Goal: Task Accomplishment & Management: Manage account settings

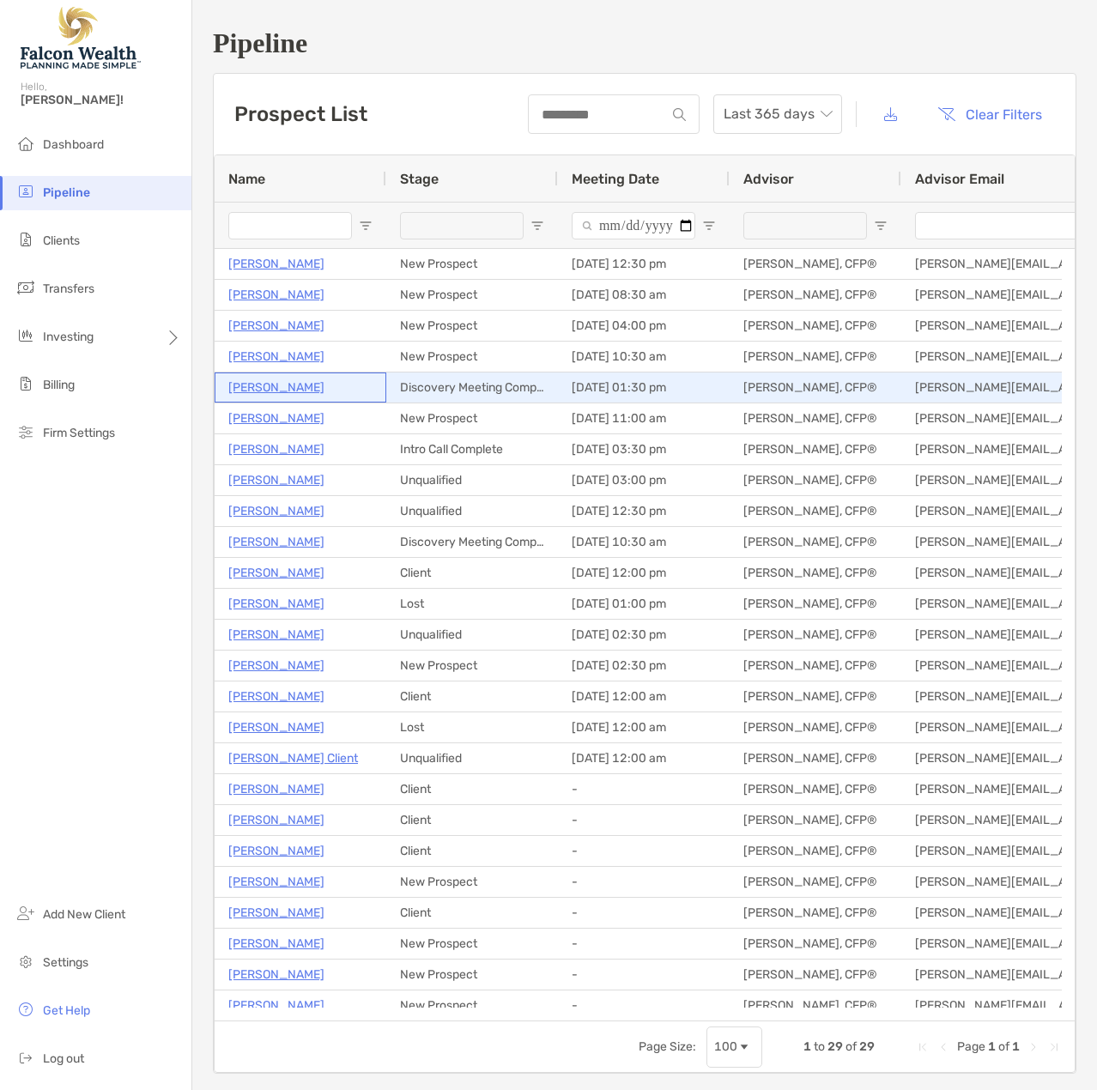
click at [266, 384] on p "Heidi Graff" at bounding box center [276, 387] width 96 height 21
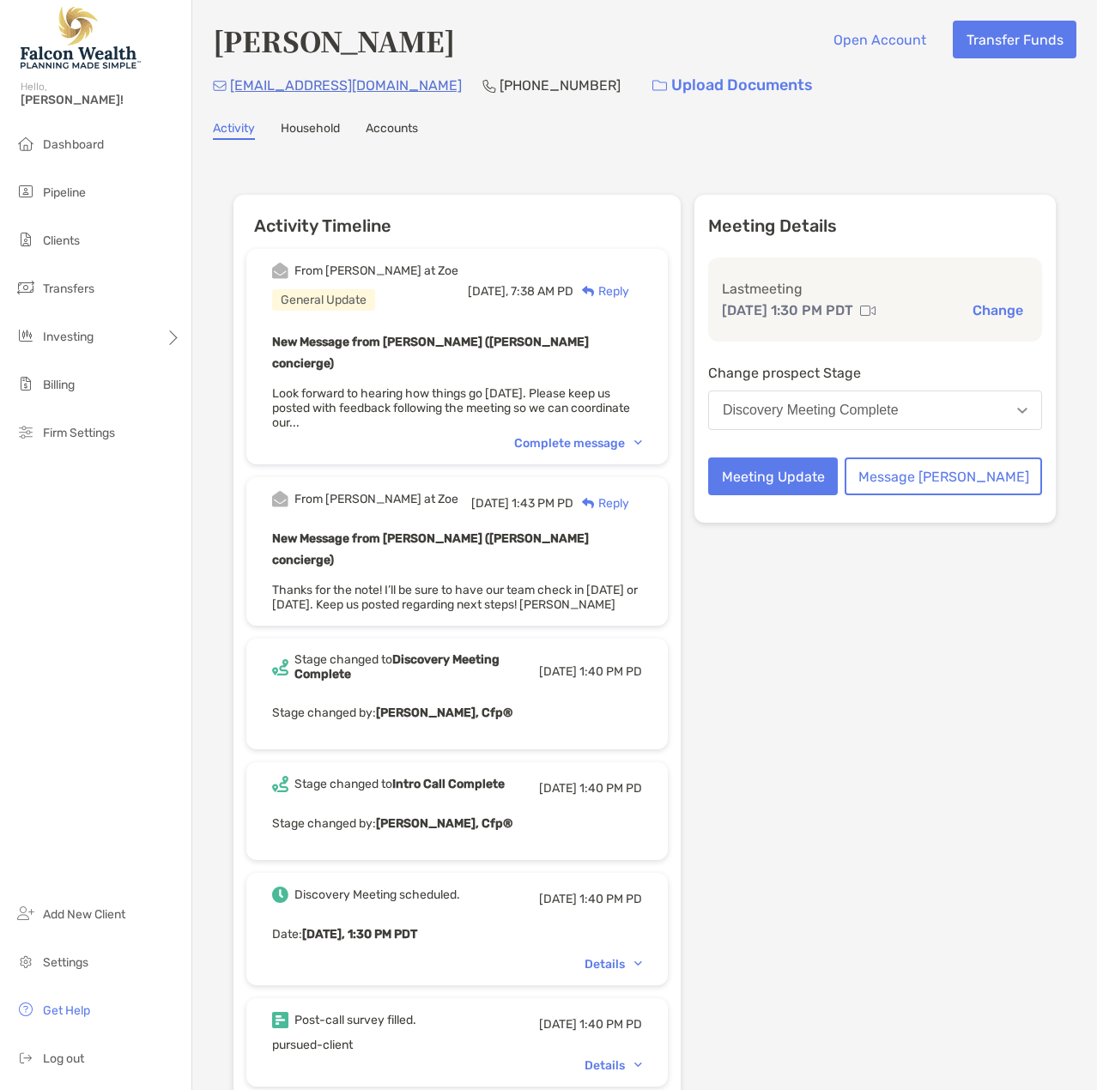
click at [839, 418] on div "Discovery Meeting Complete" at bounding box center [811, 410] width 176 height 15
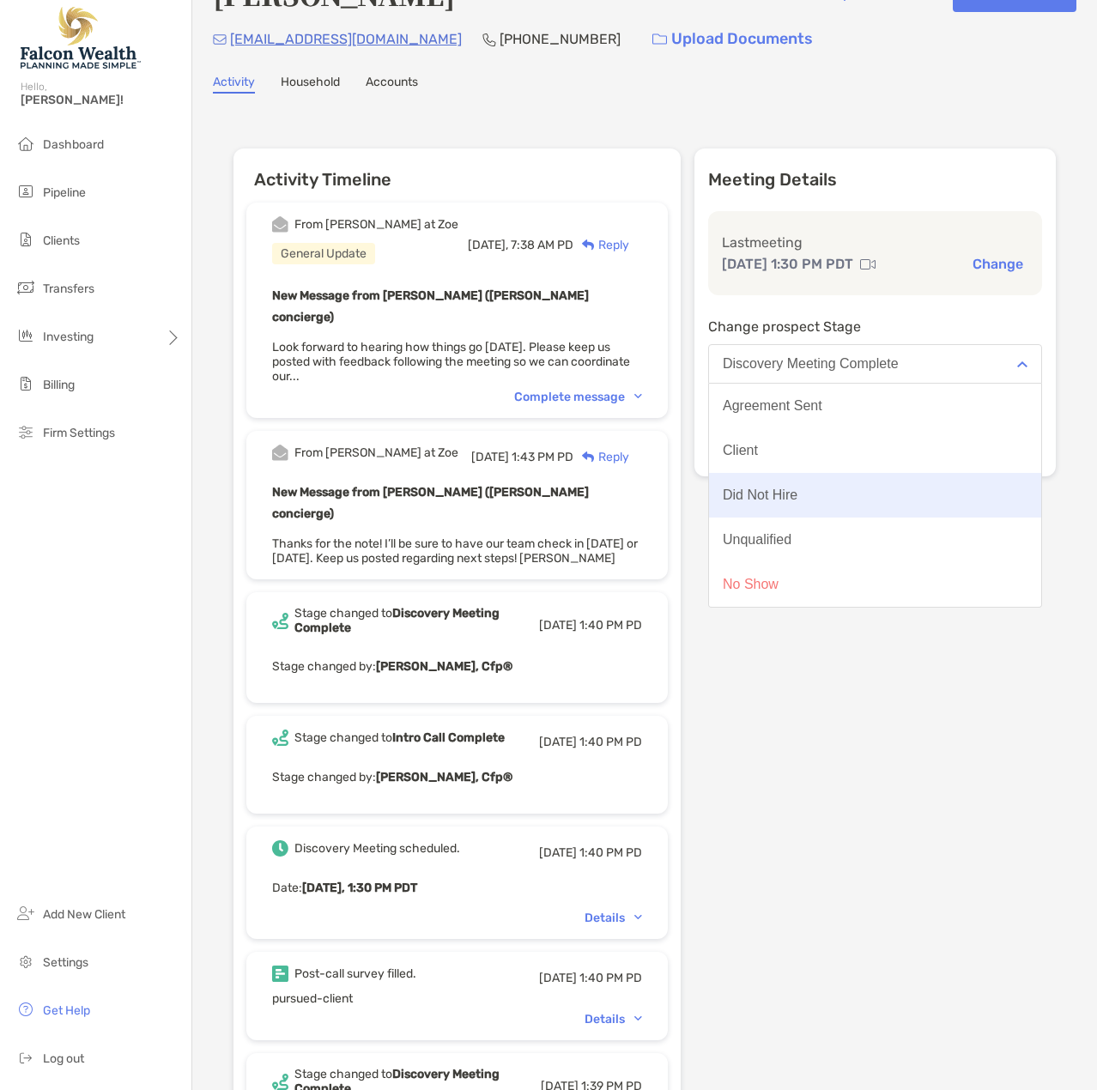
scroll to position [86, 0]
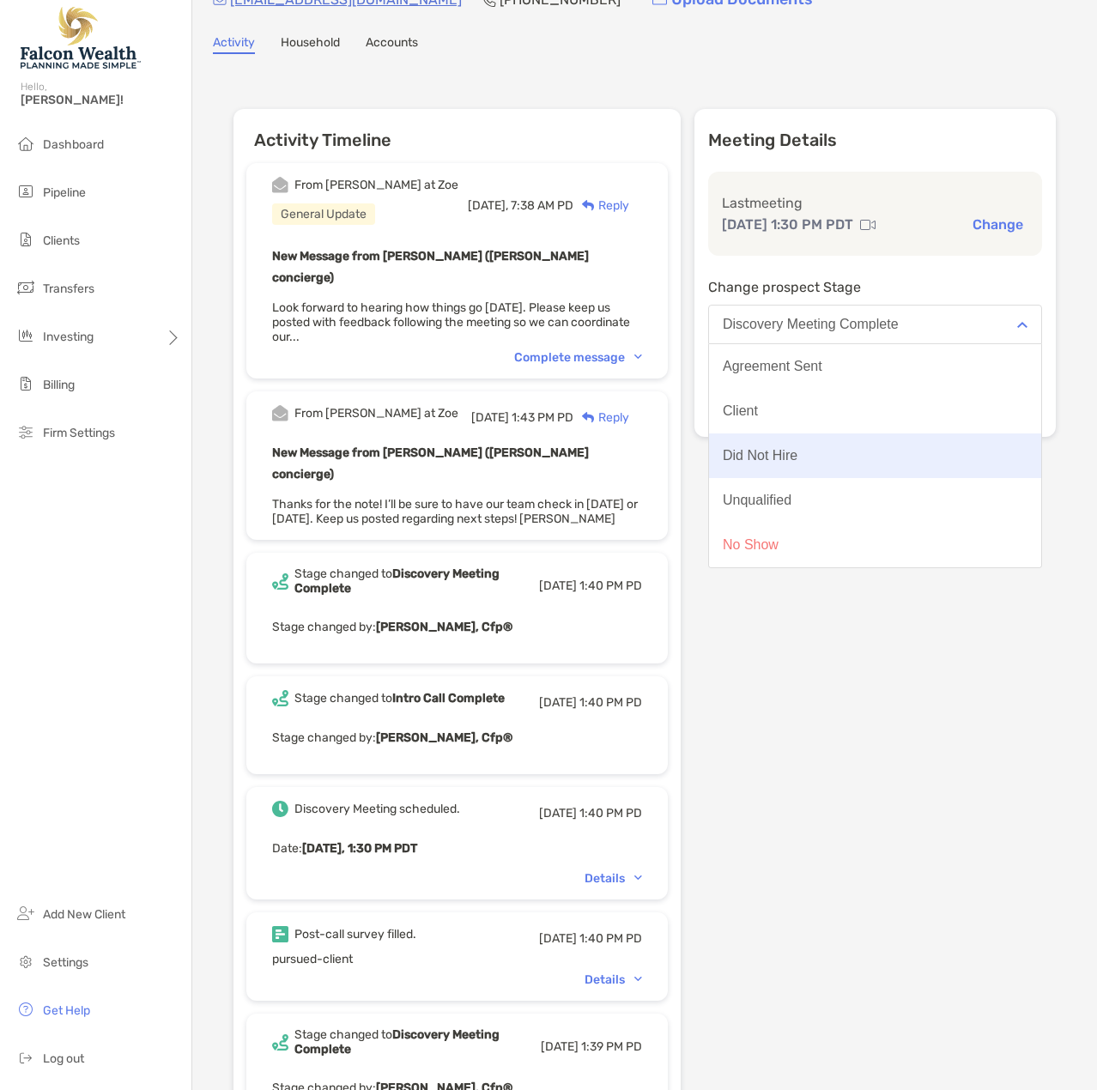
click at [797, 463] on div "Did Not Hire" at bounding box center [760, 455] width 75 height 15
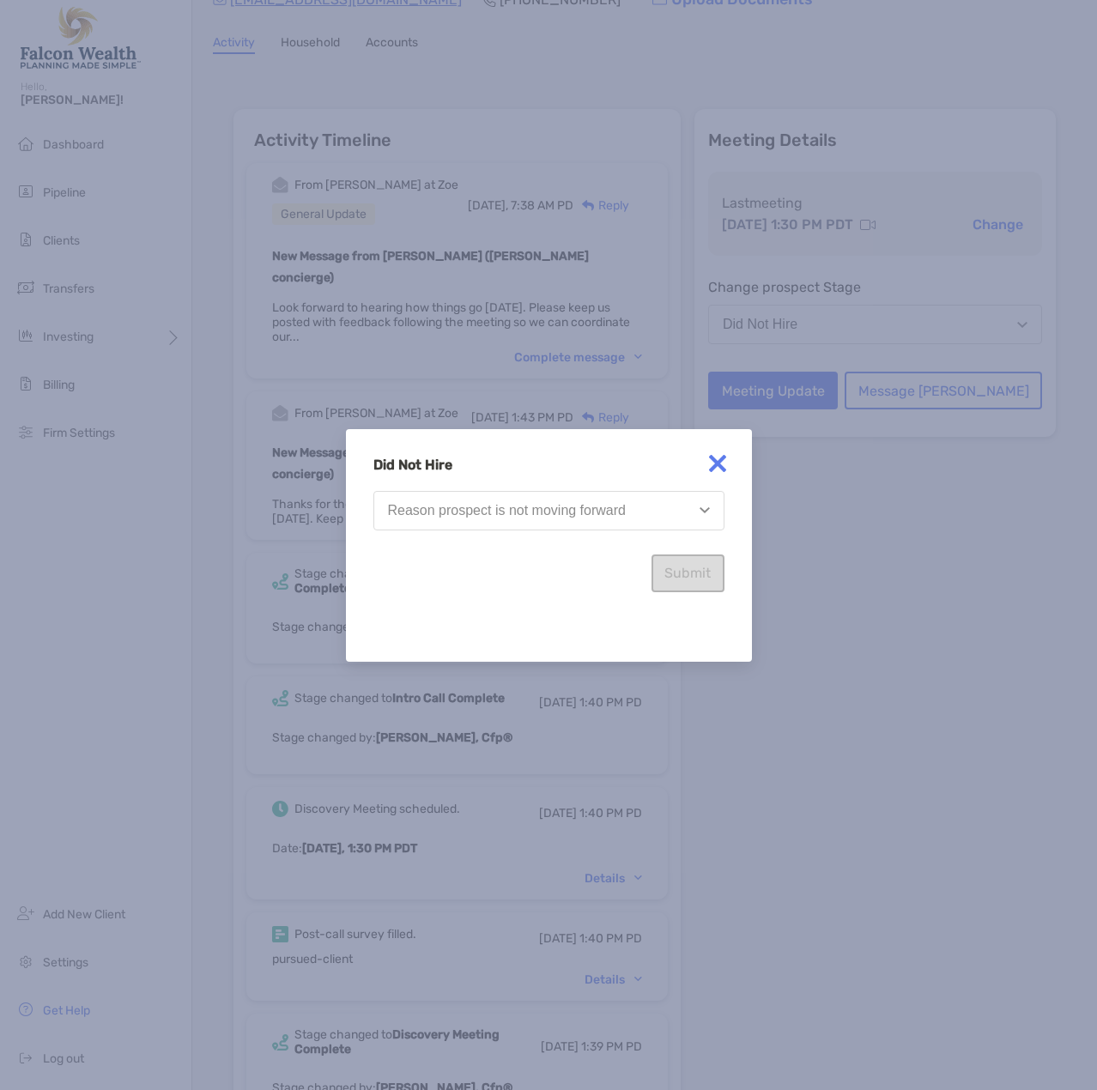
click at [560, 505] on div "Reason prospect is not moving forward" at bounding box center [507, 510] width 238 height 15
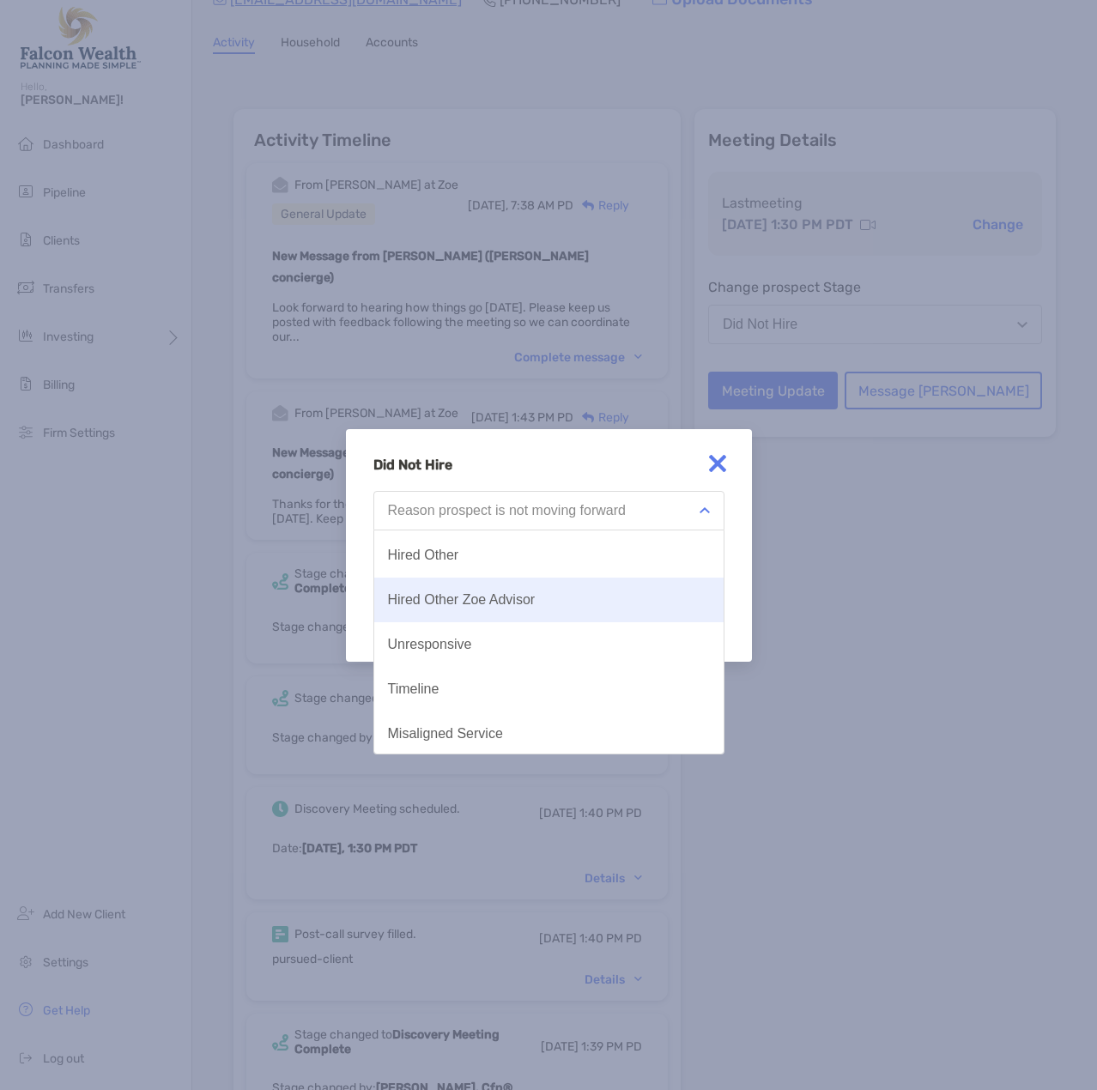
scroll to position [89, 0]
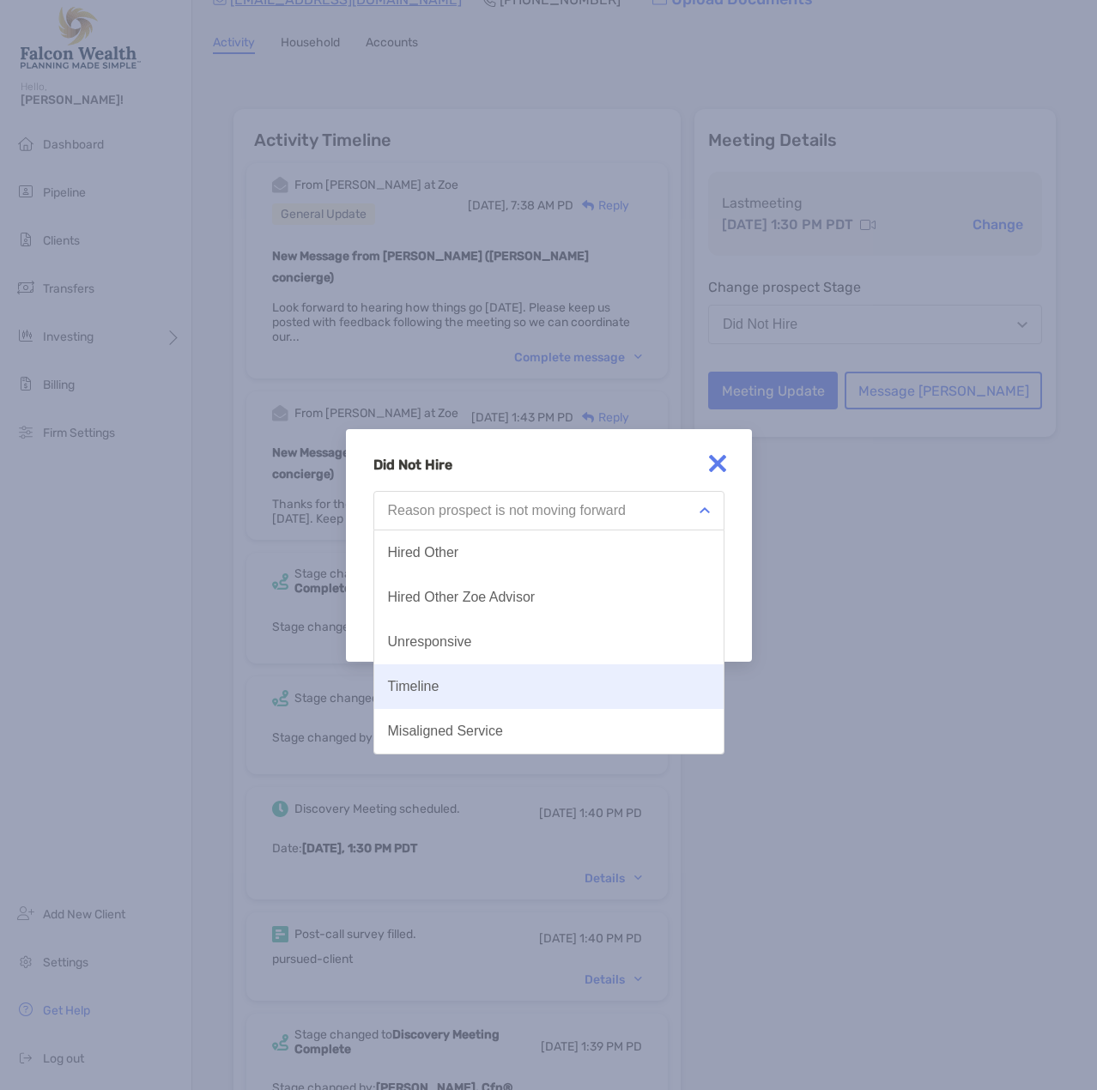
click at [405, 687] on div "Timeline" at bounding box center [413, 686] width 51 height 15
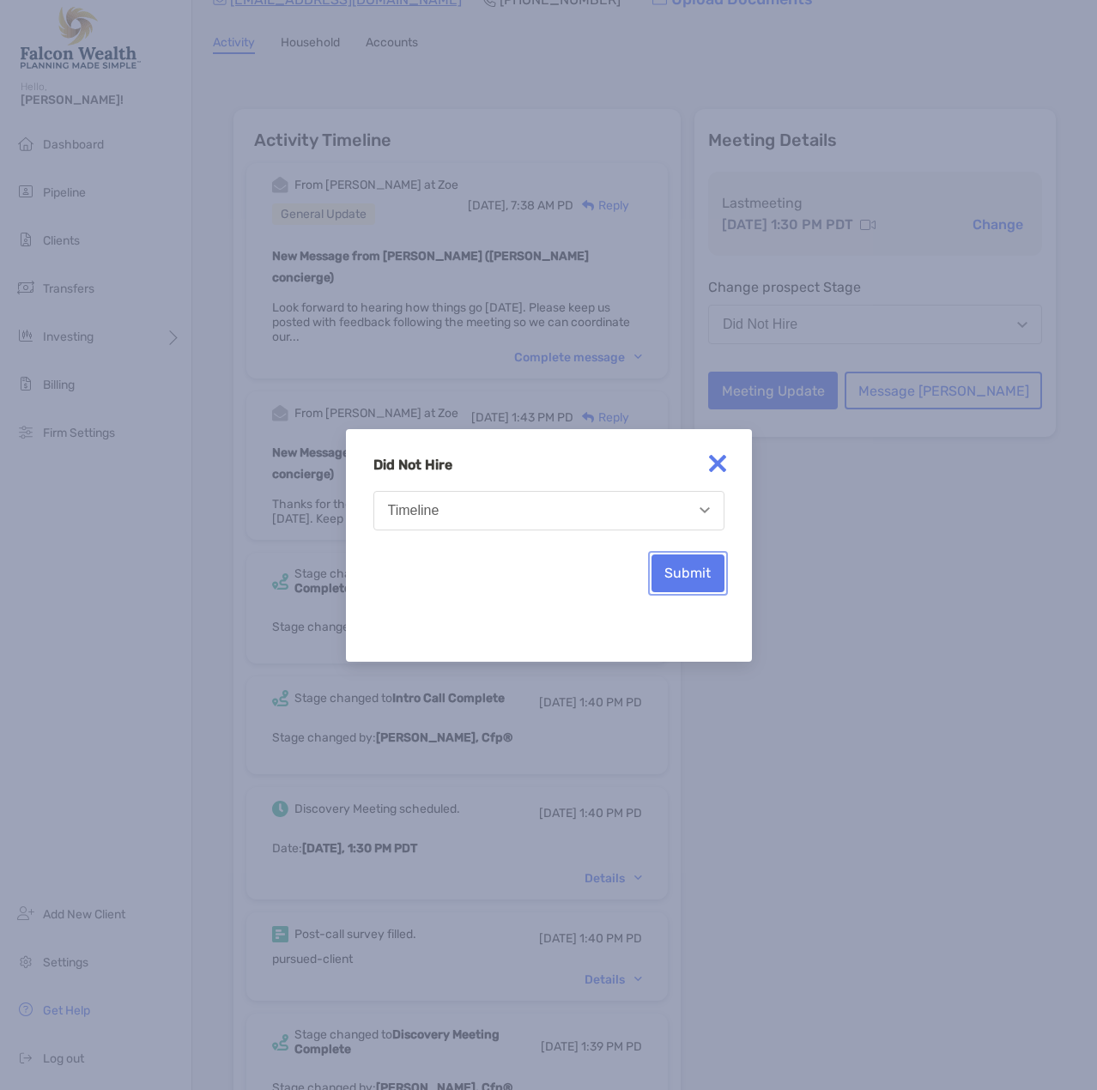
click at [686, 577] on button "Submit" at bounding box center [687, 573] width 73 height 38
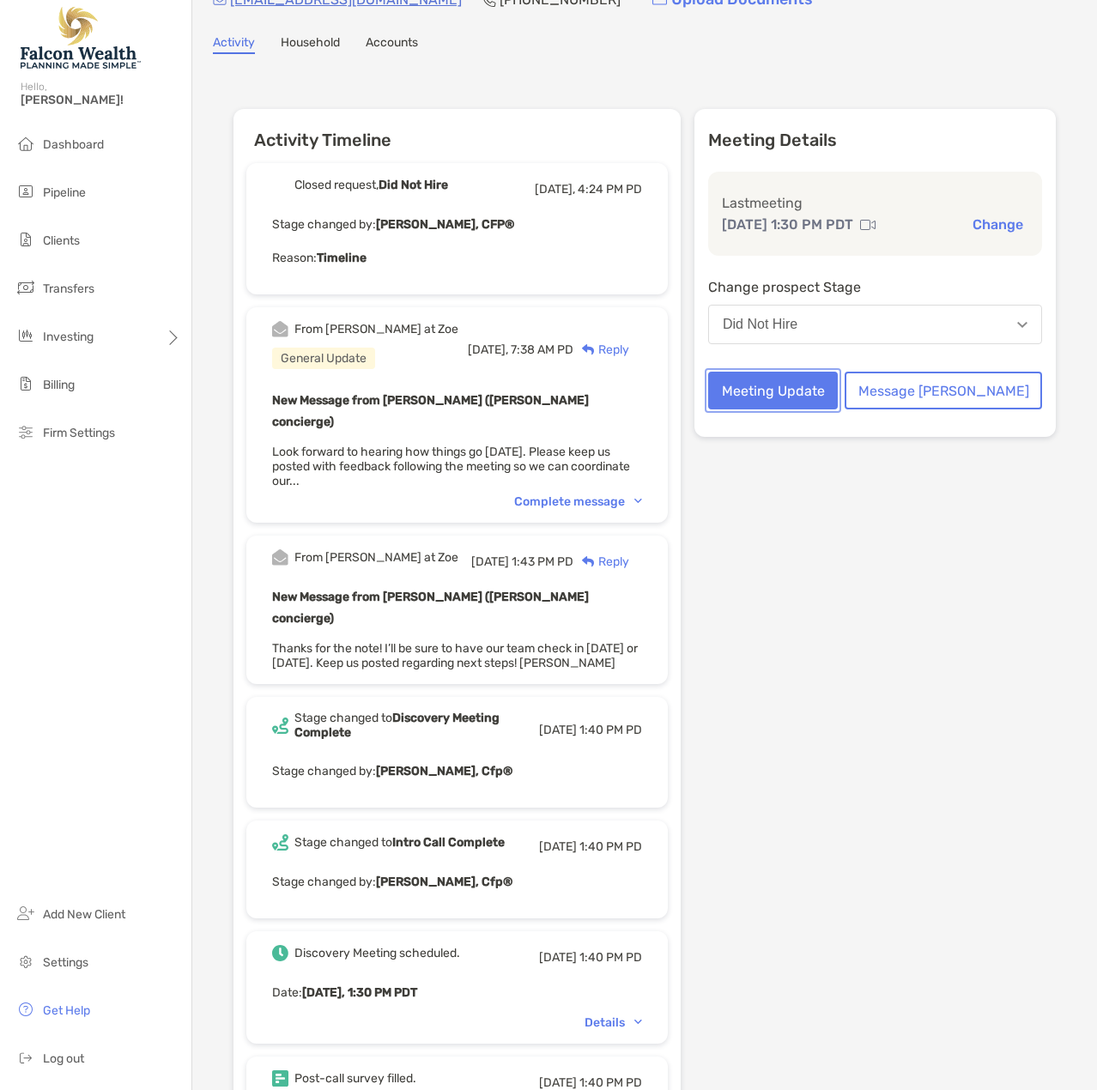
click at [830, 409] on button "Meeting Update" at bounding box center [773, 391] width 130 height 38
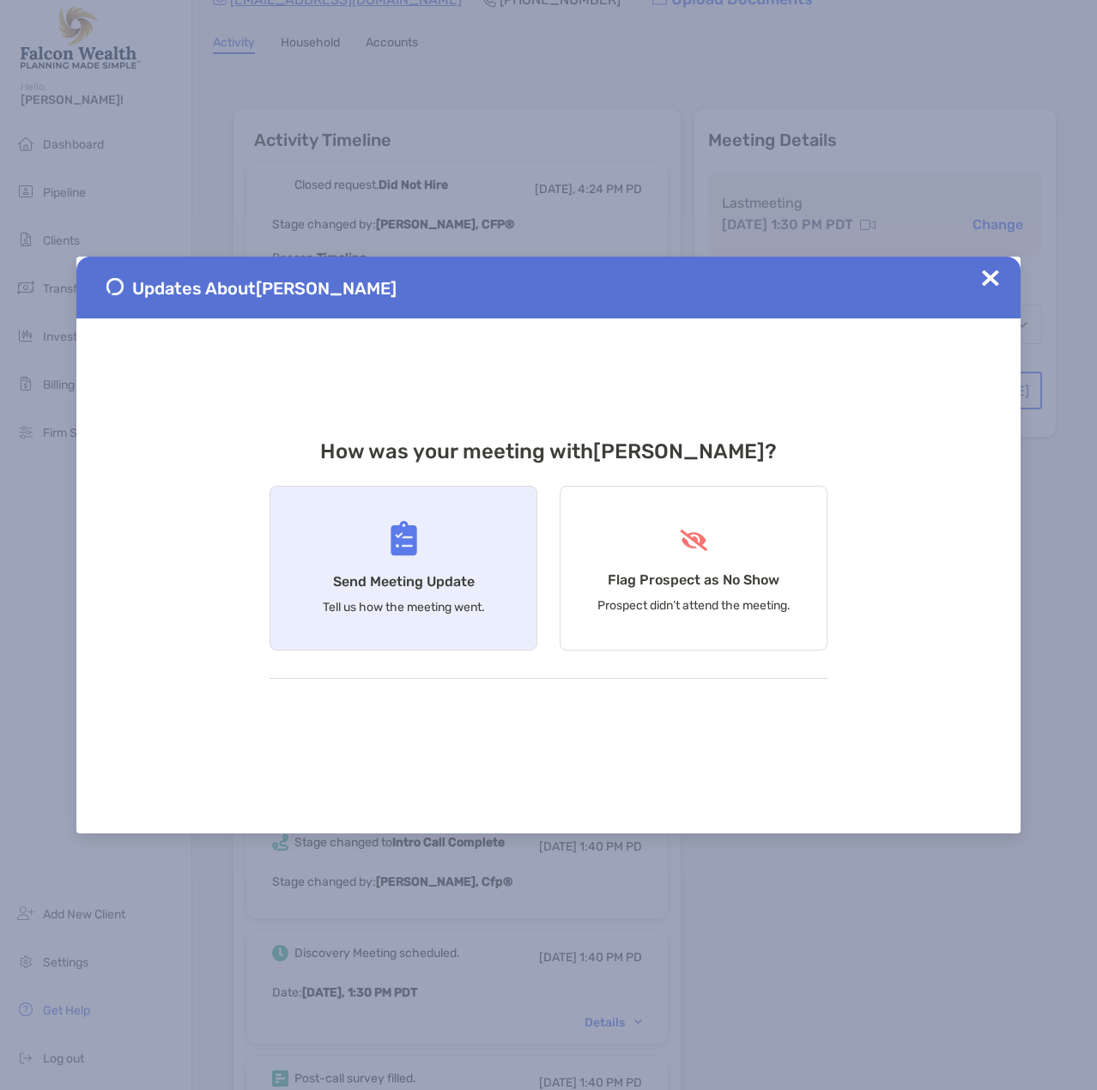
click at [361, 554] on div "Send Meeting Update Tell us how the meeting went." at bounding box center [404, 568] width 268 height 165
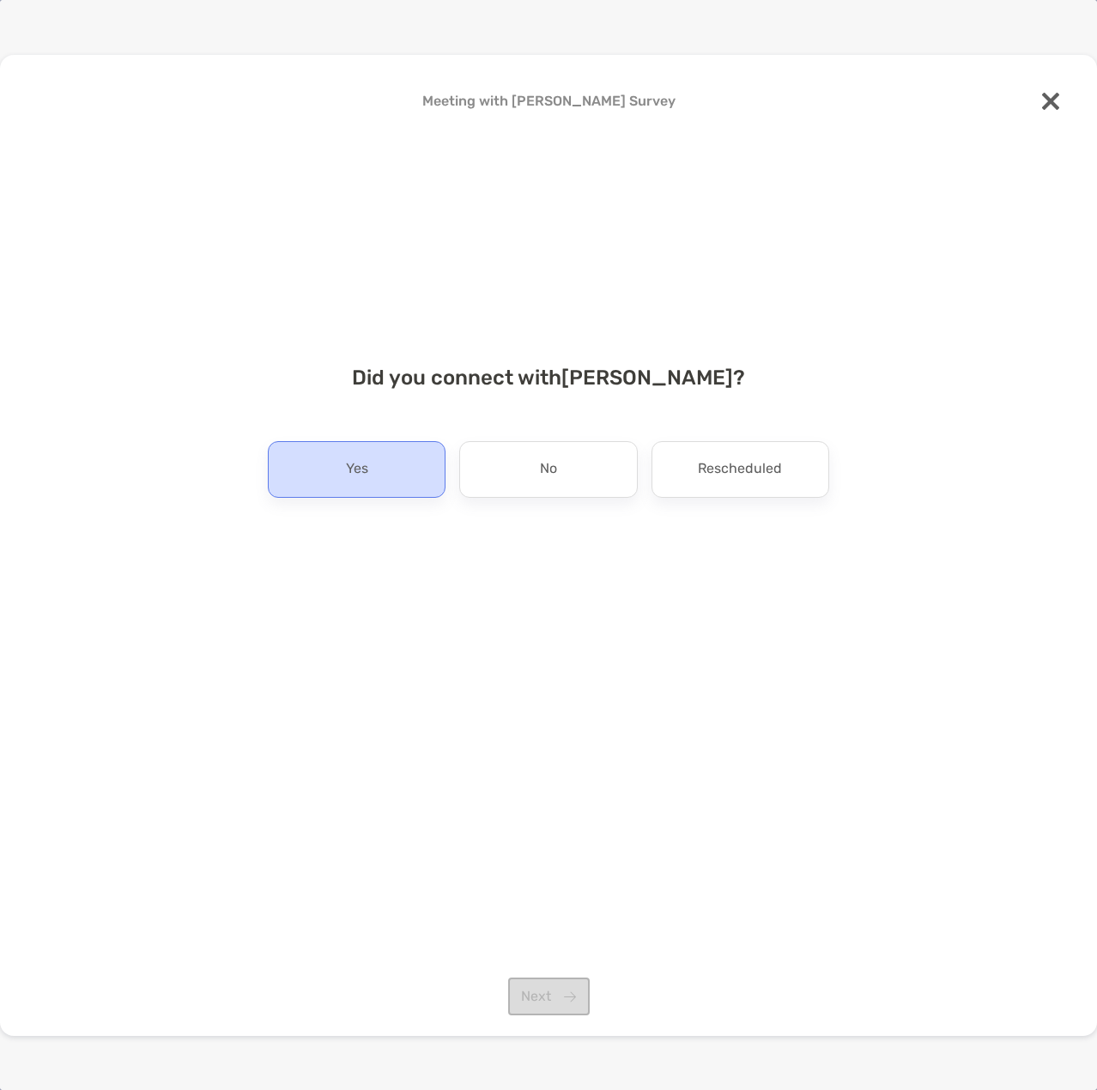
click at [324, 465] on div "Yes" at bounding box center [357, 469] width 178 height 57
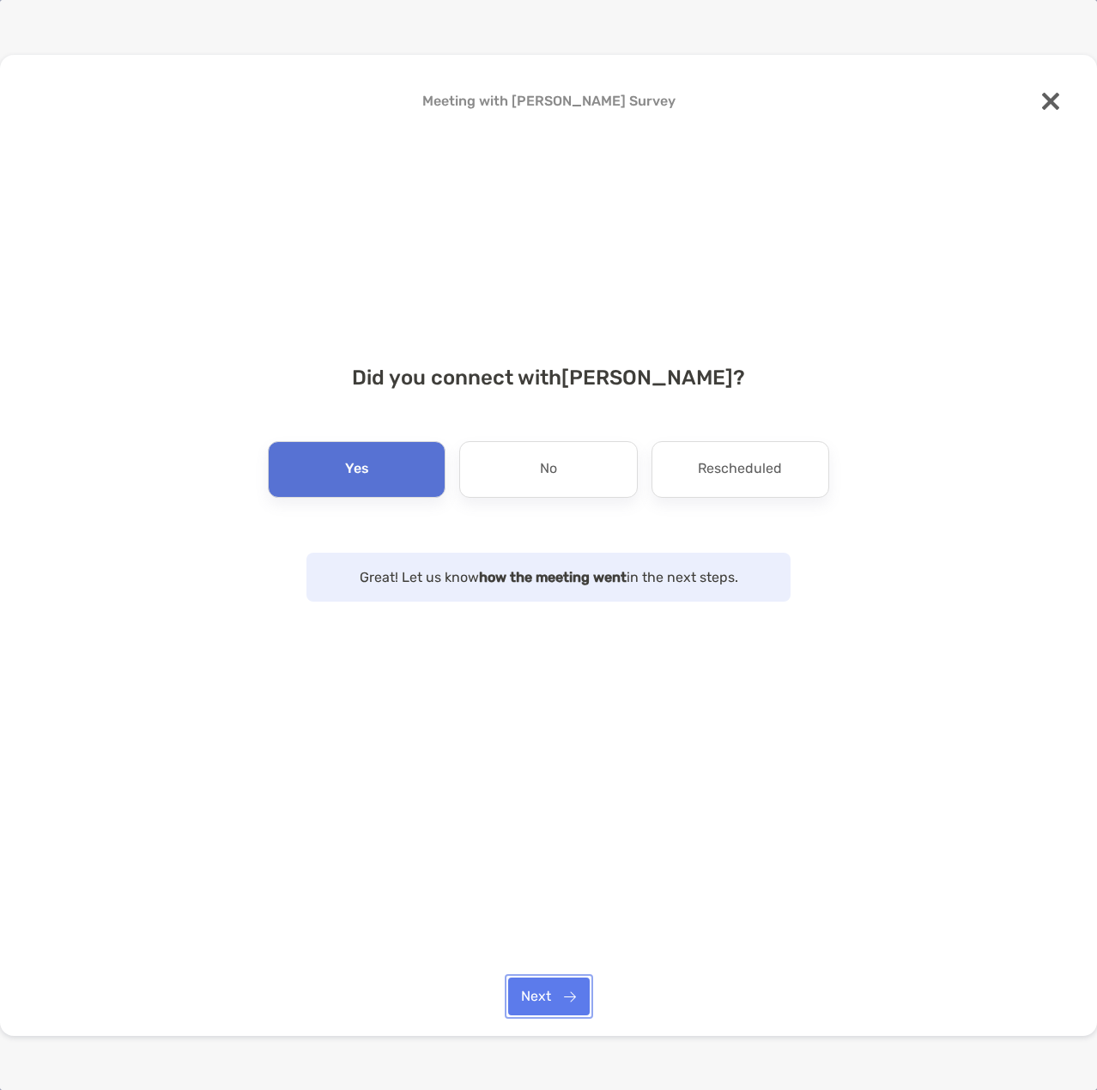
click at [545, 997] on button "Next" at bounding box center [549, 997] width 82 height 38
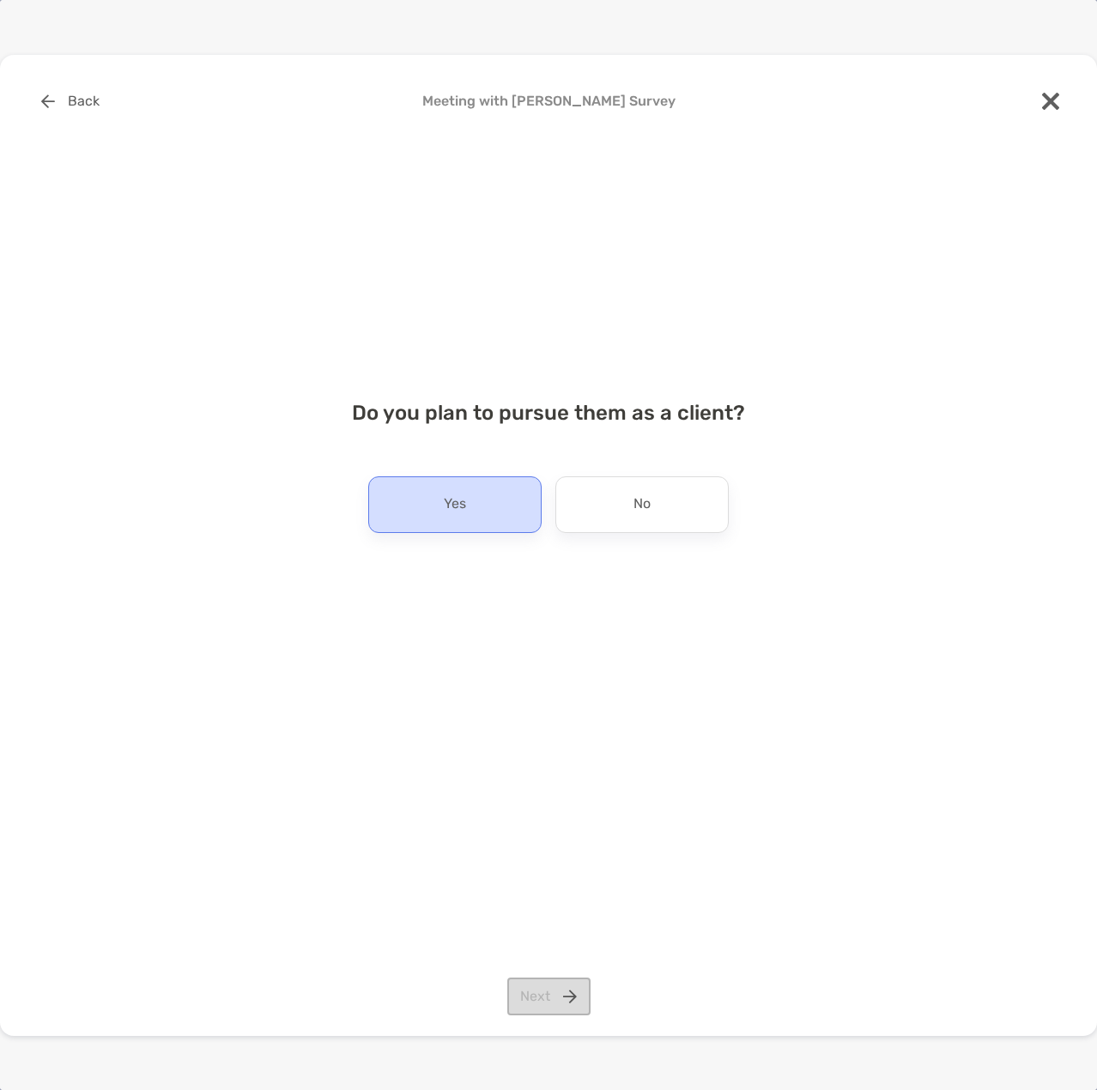
click at [449, 500] on p "Yes" at bounding box center [455, 504] width 22 height 27
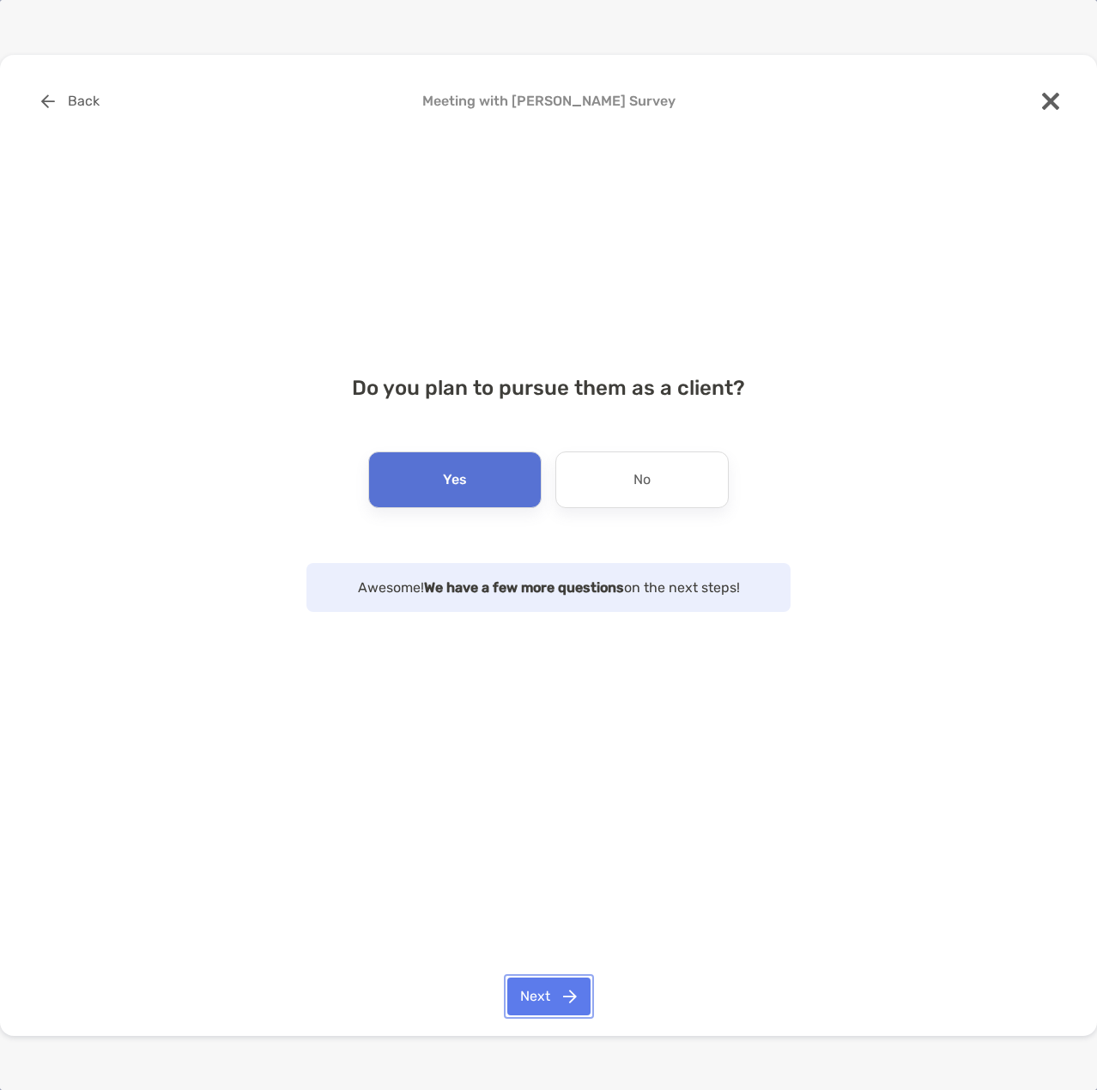
click at [556, 1015] on button "Next" at bounding box center [548, 997] width 83 height 38
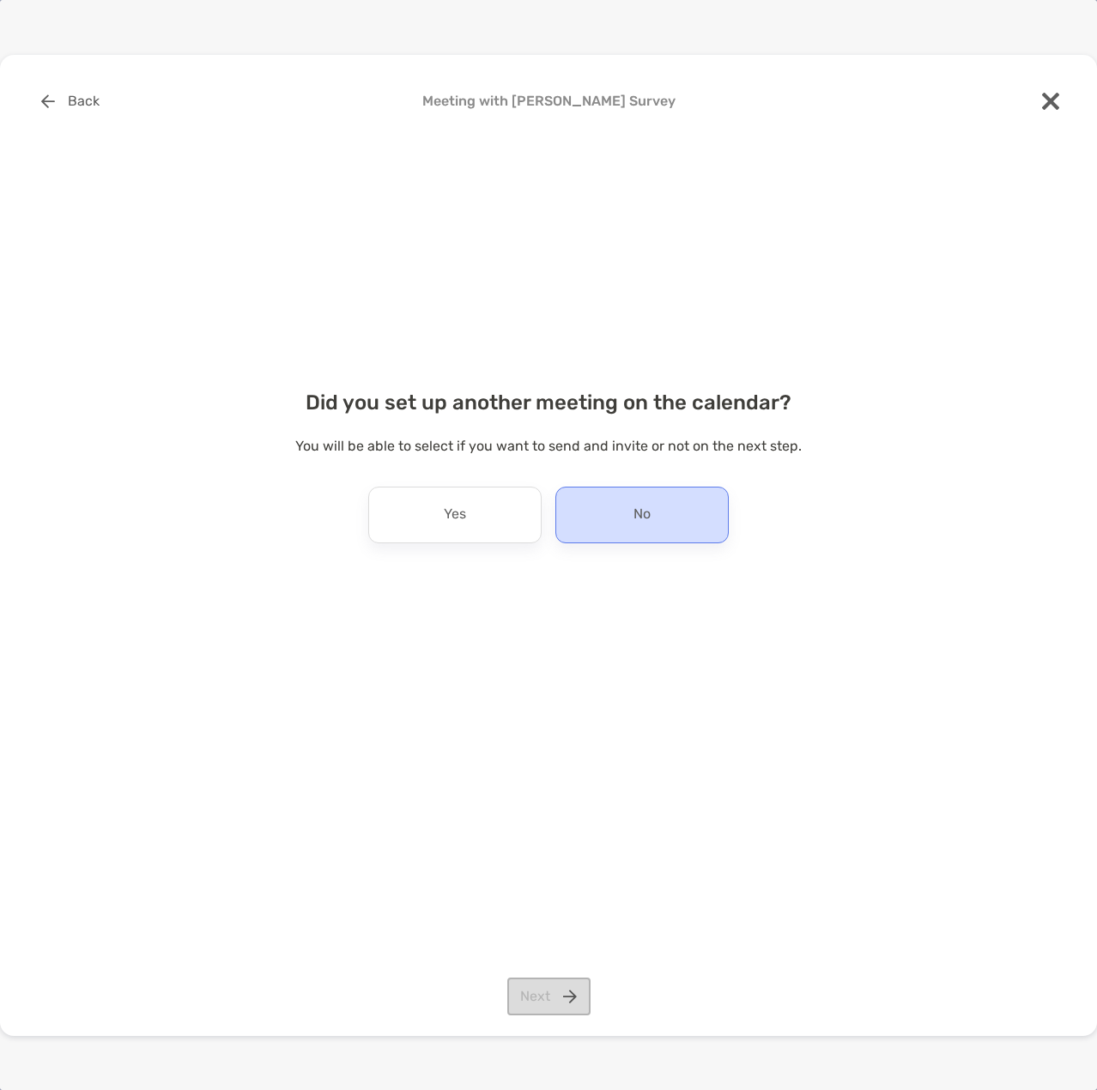
click at [652, 520] on div "No" at bounding box center [641, 515] width 173 height 57
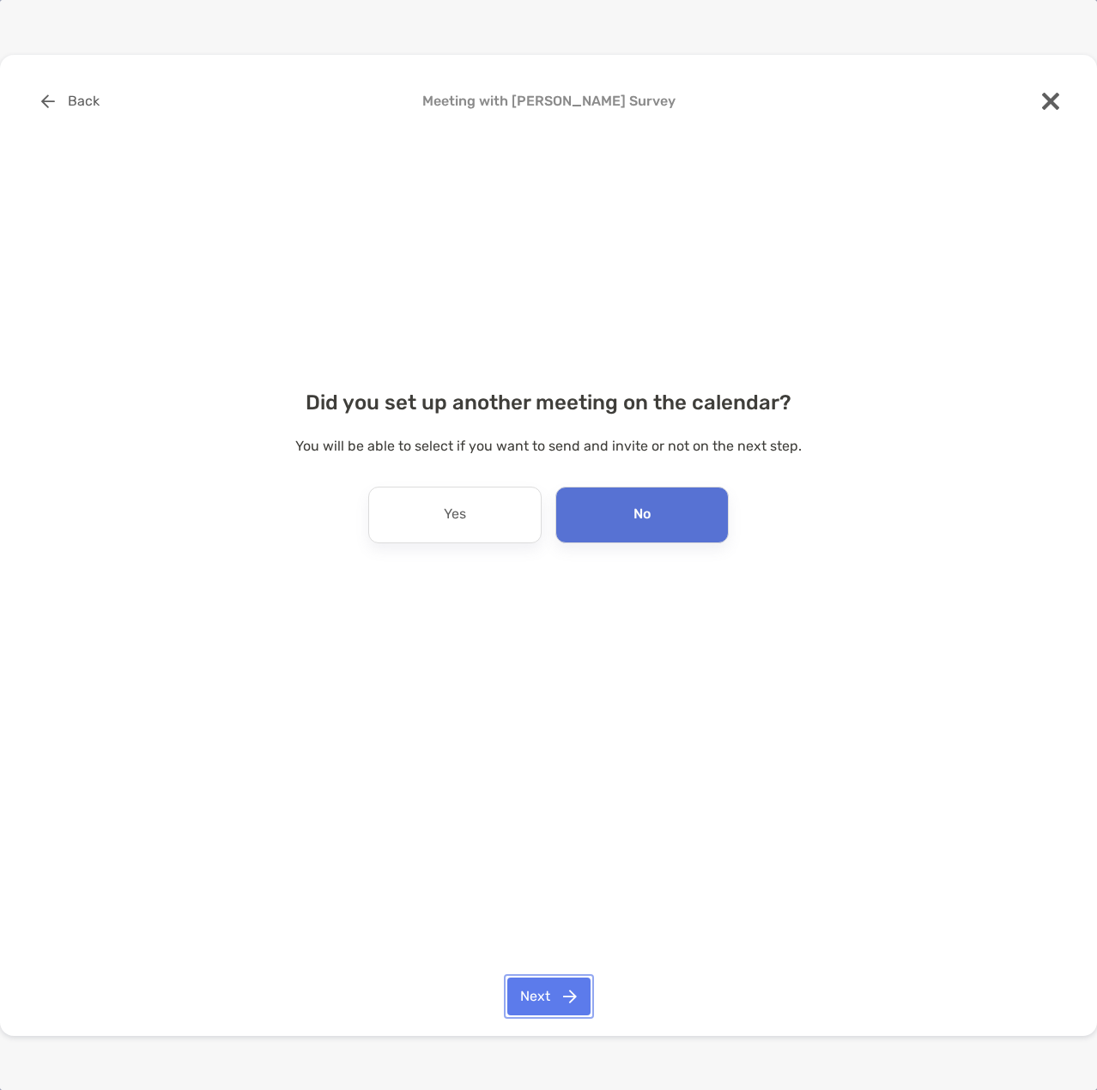
click at [553, 993] on button "Next" at bounding box center [548, 997] width 83 height 38
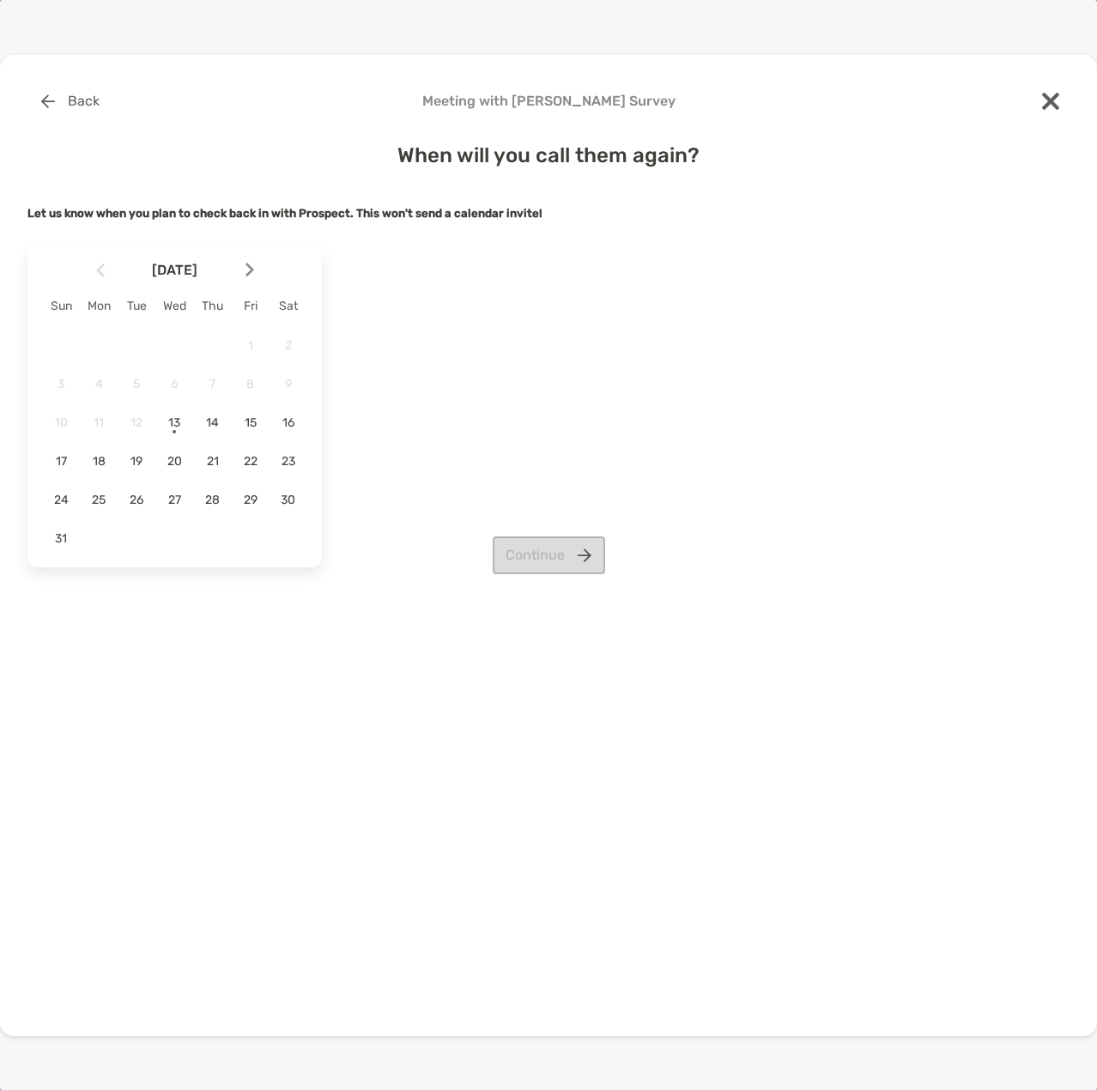
click at [242, 264] on div at bounding box center [256, 270] width 29 height 38
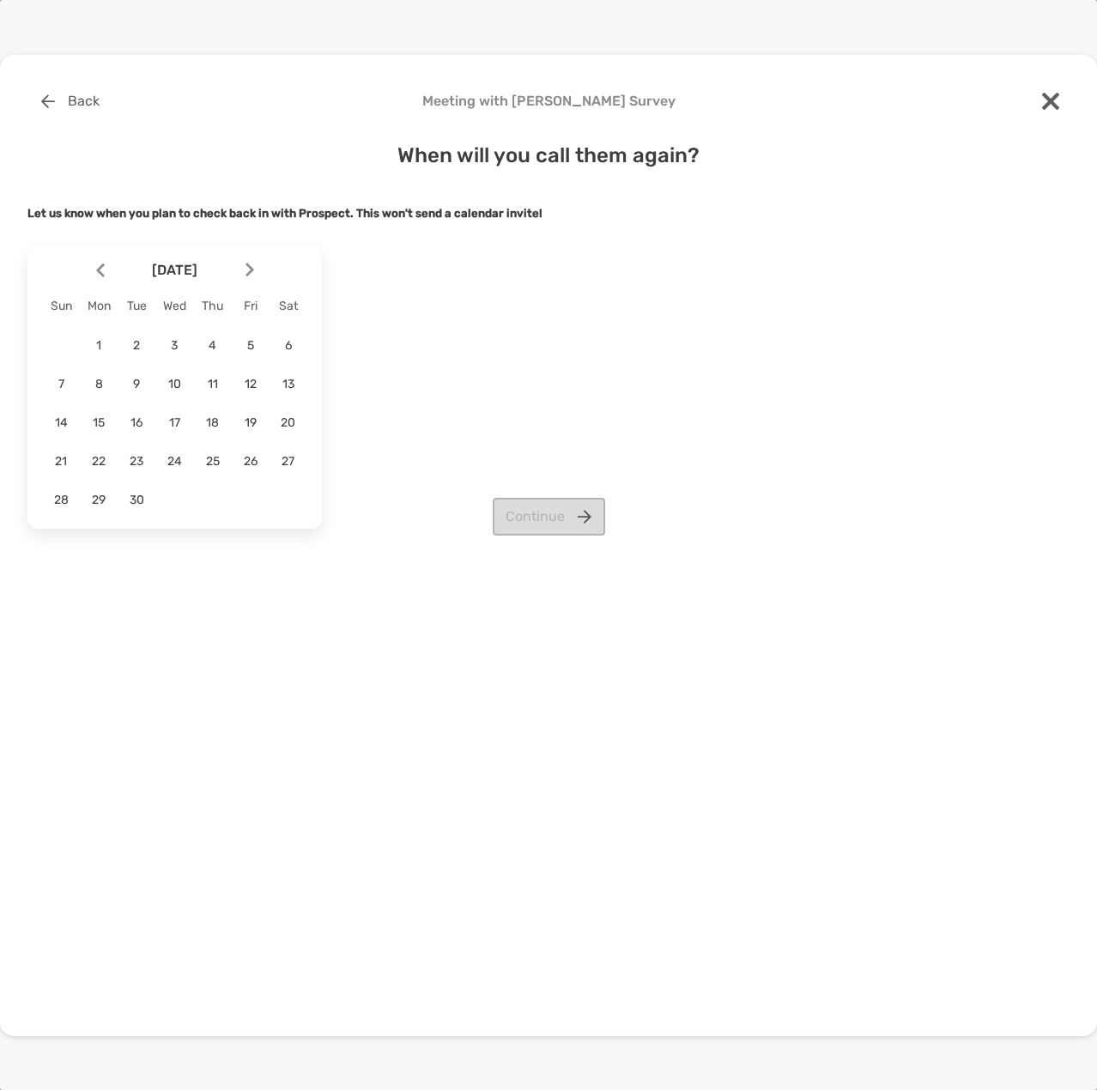
click at [242, 264] on div at bounding box center [256, 270] width 29 height 38
click at [181, 347] on span "1" at bounding box center [174, 345] width 29 height 15
click at [545, 511] on button "Continue" at bounding box center [549, 517] width 112 height 38
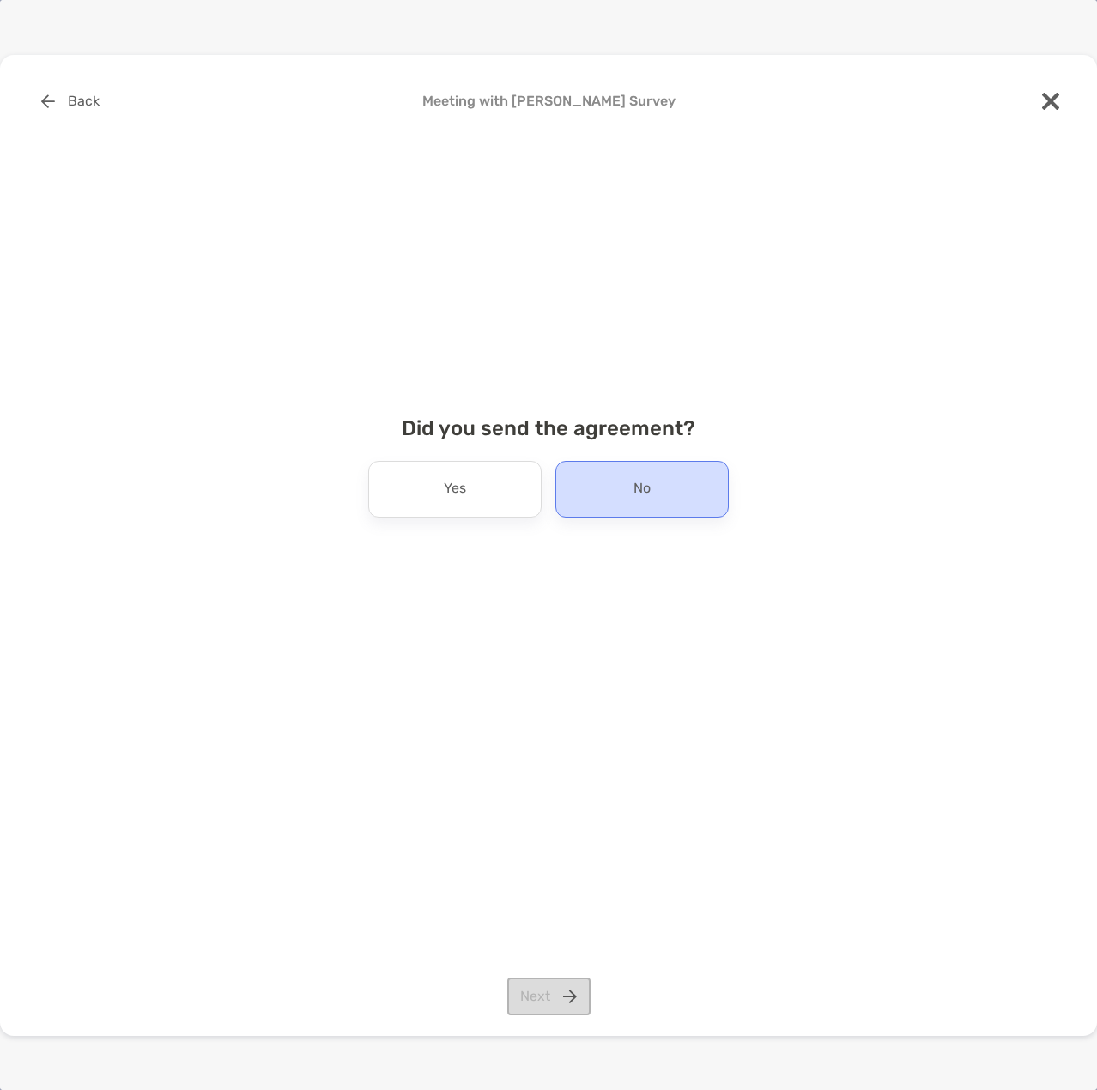
click at [583, 488] on div "No" at bounding box center [641, 489] width 173 height 57
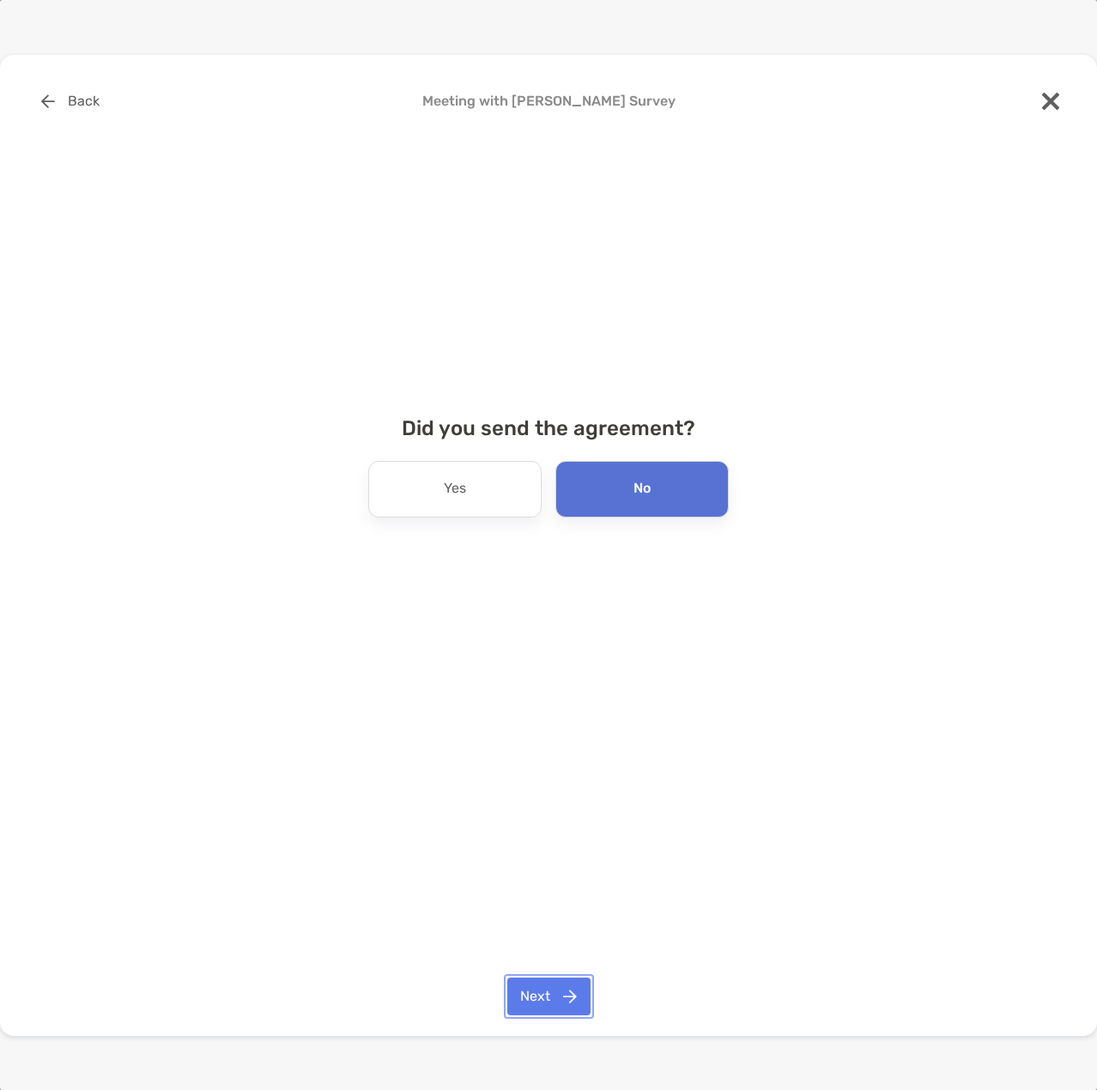
click at [560, 999] on button "Next" at bounding box center [548, 997] width 83 height 38
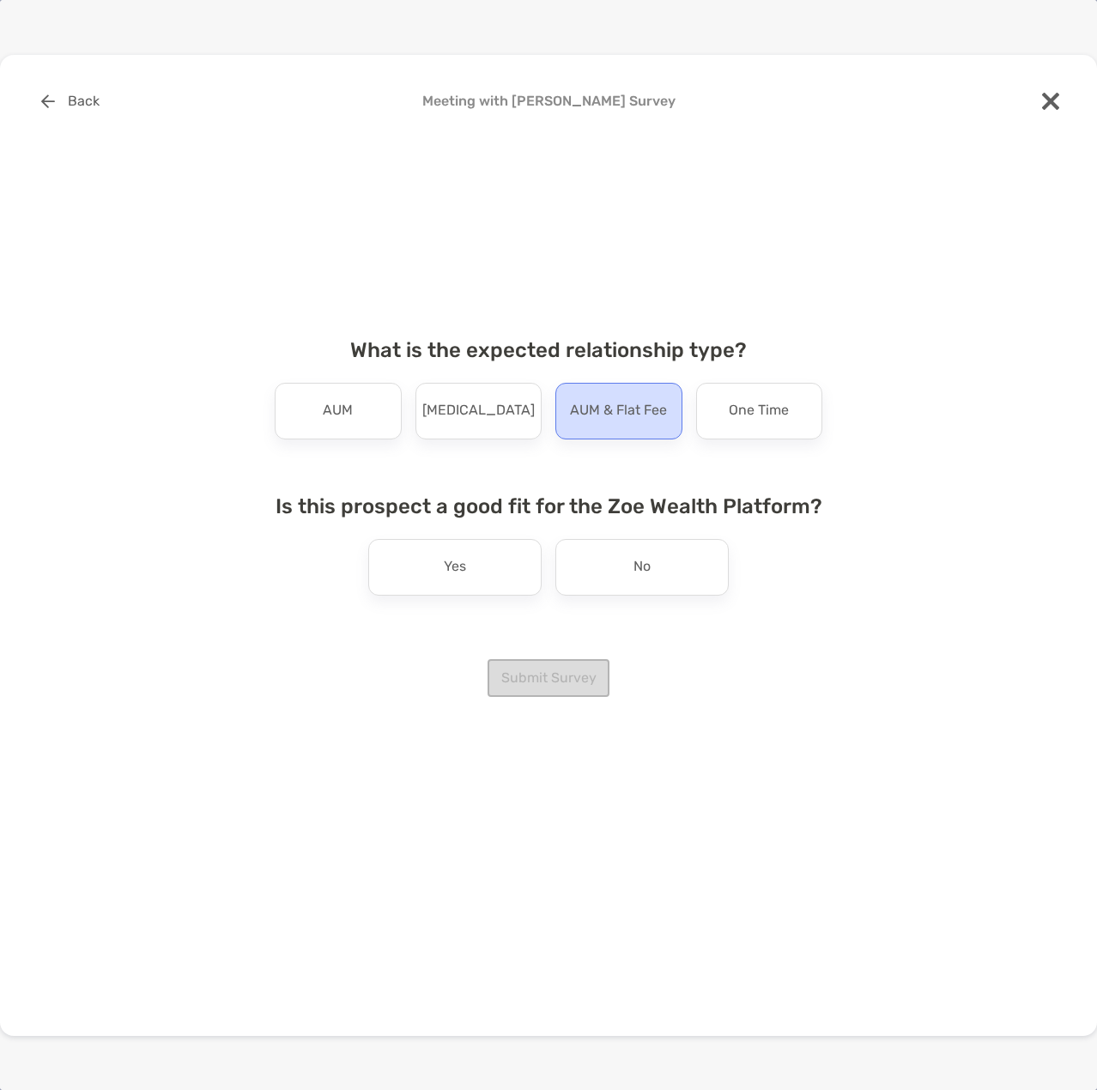
click at [604, 417] on p "AUM & Flat Fee" at bounding box center [618, 410] width 97 height 27
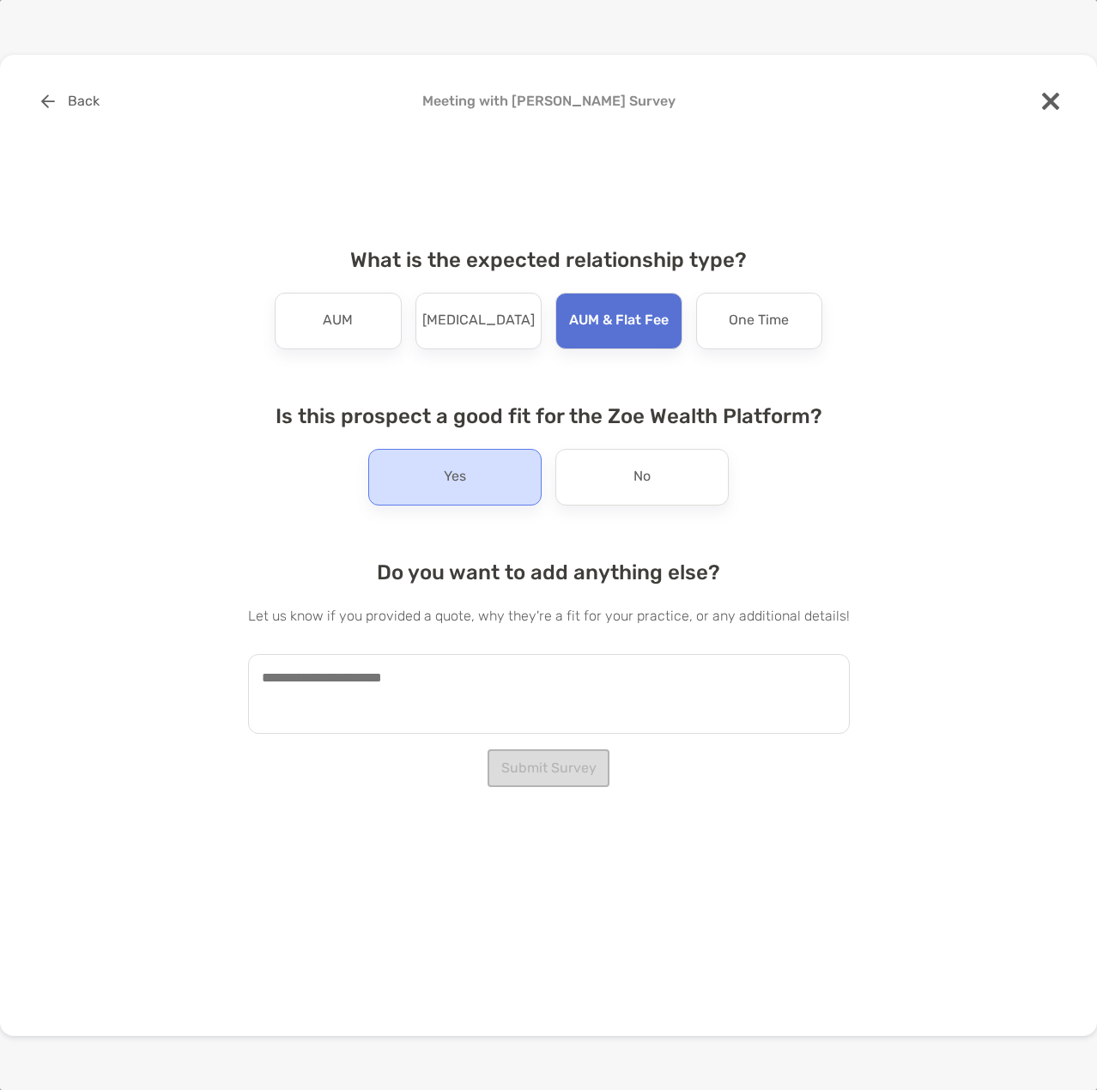
click at [494, 478] on div "Yes" at bounding box center [454, 477] width 173 height 57
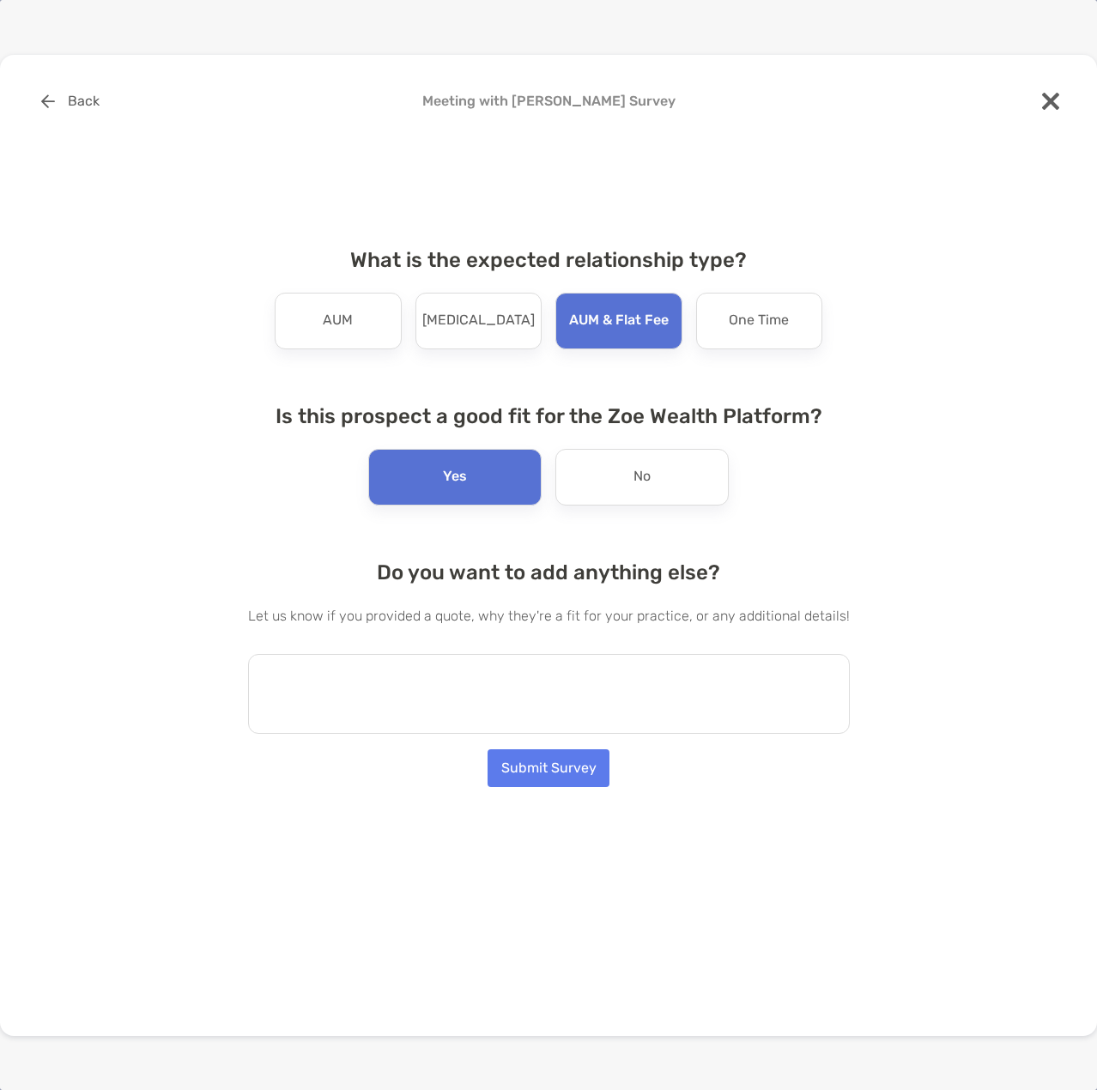
click at [310, 694] on textarea at bounding box center [549, 694] width 602 height 80
type textarea "*"
paste textarea "**********"
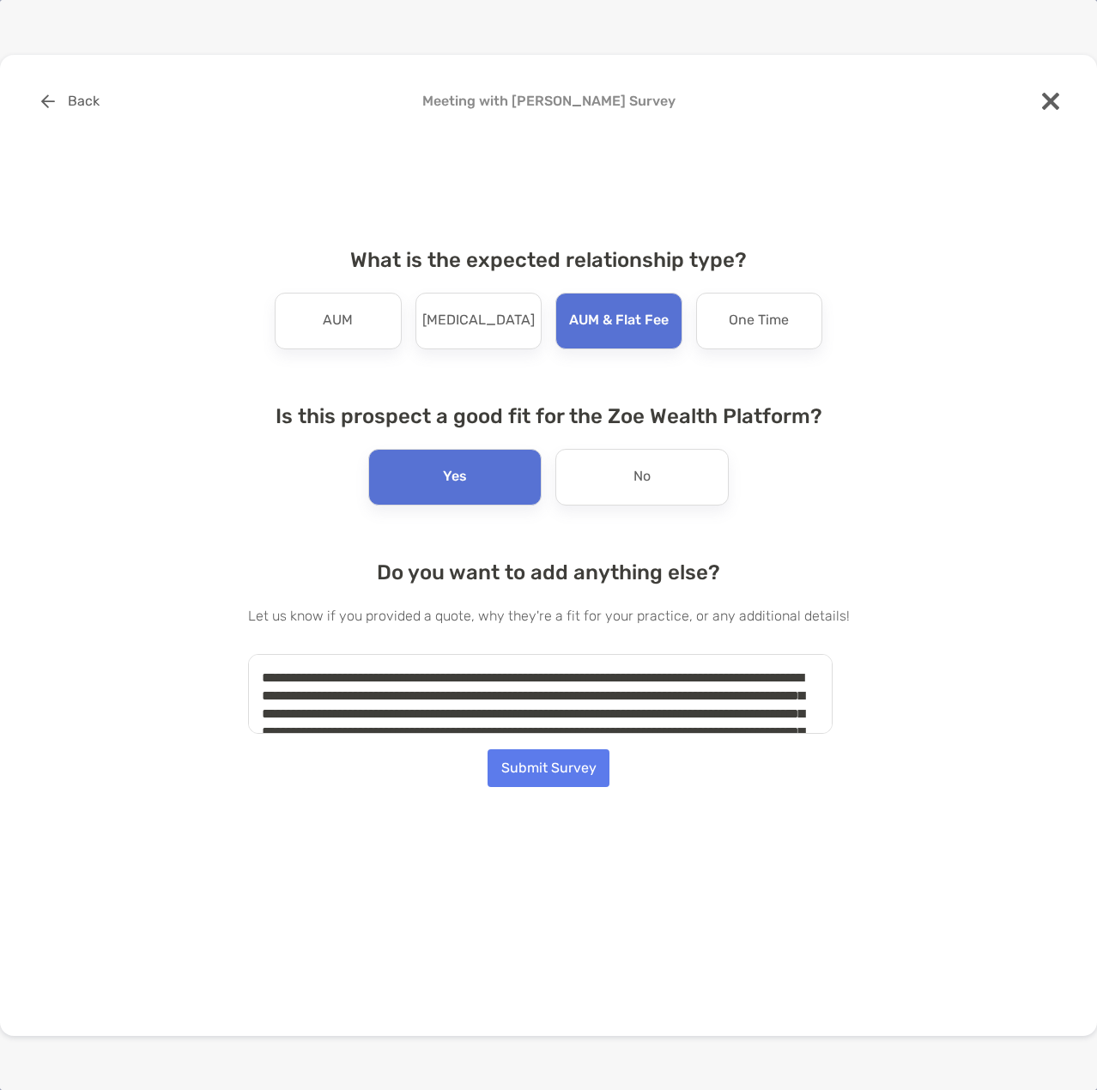
scroll to position [242, 0]
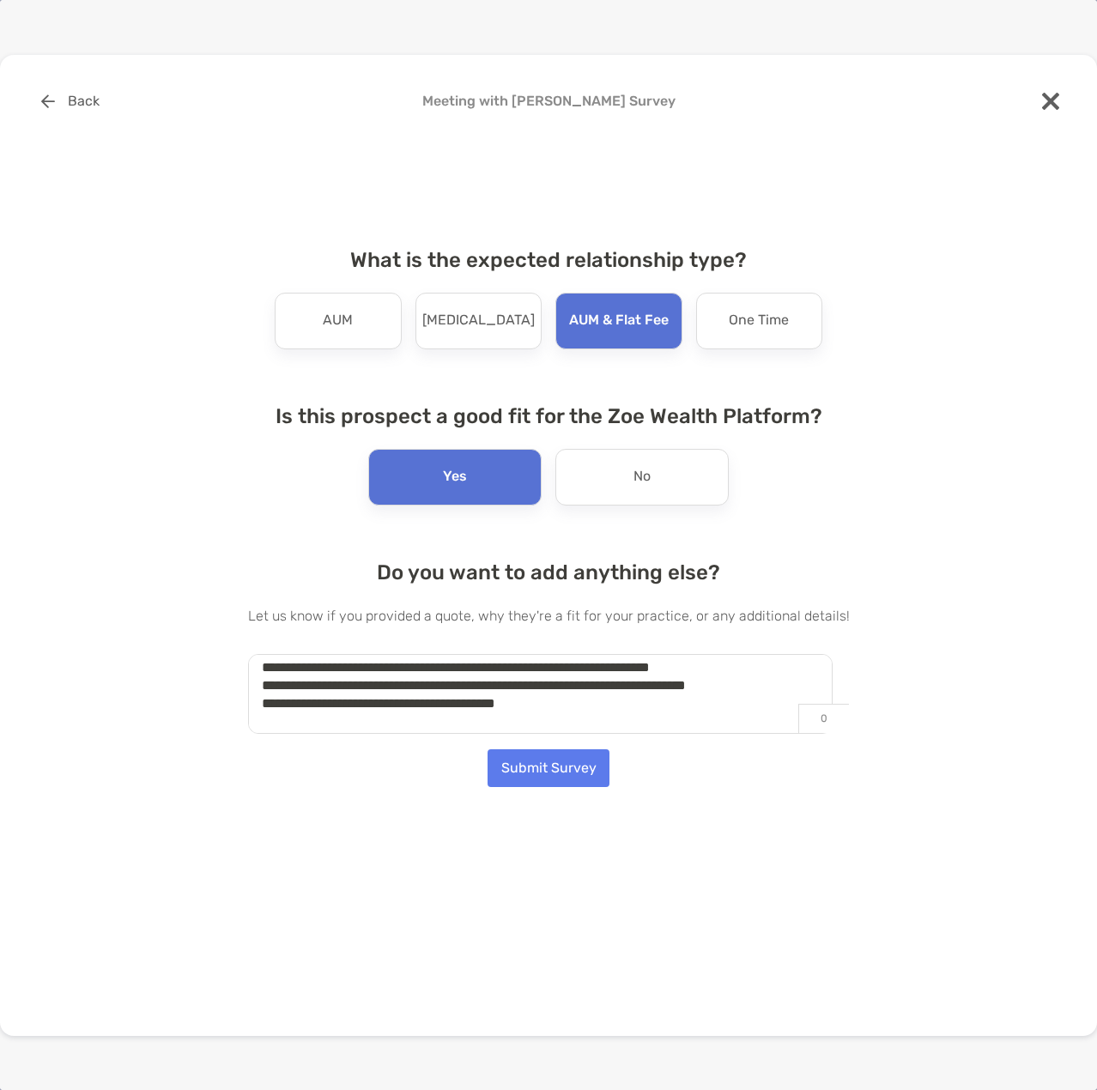
click at [598, 726] on textarea "**********" at bounding box center [540, 694] width 585 height 80
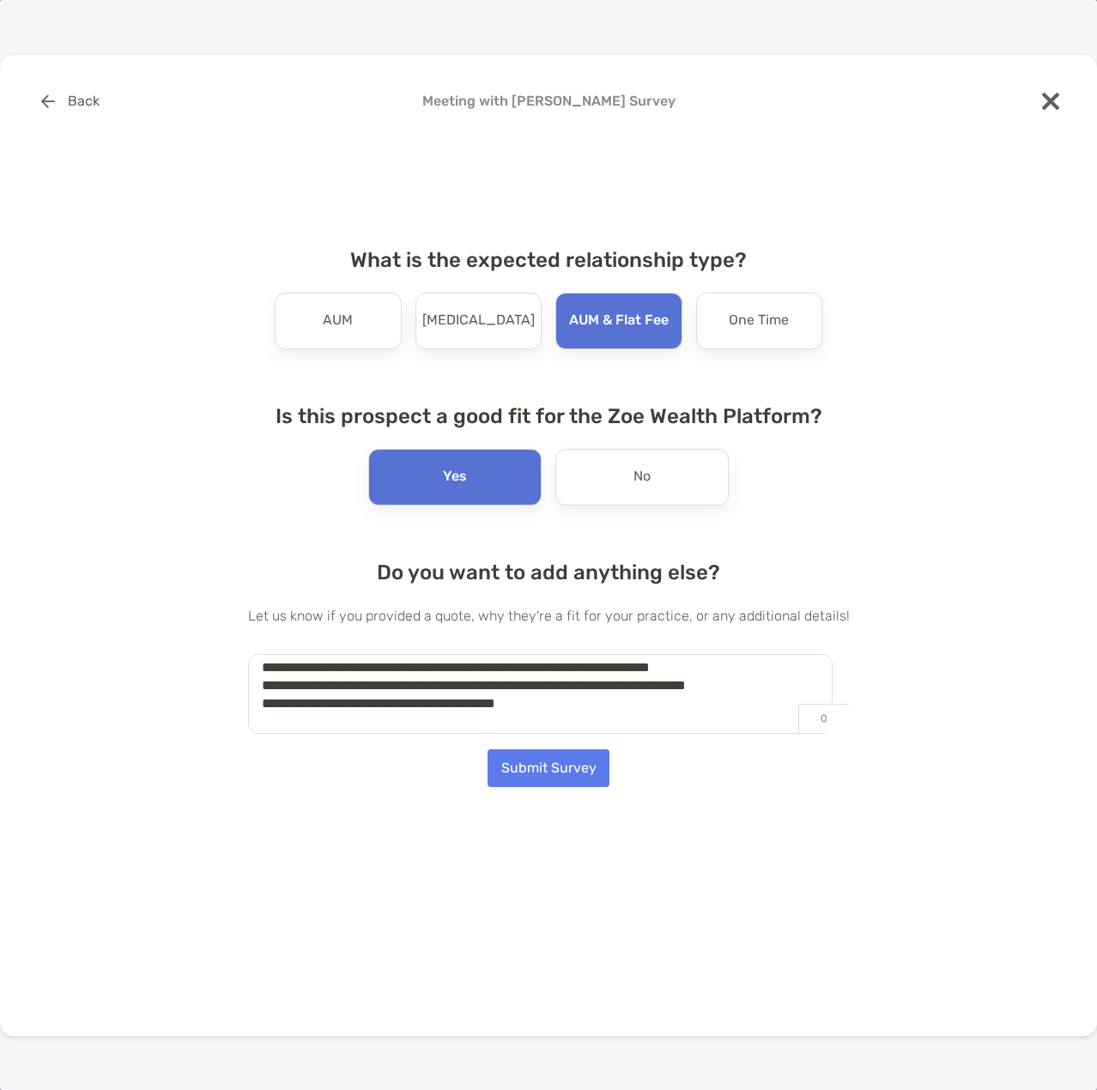
scroll to position [263, 0]
type textarea "**********"
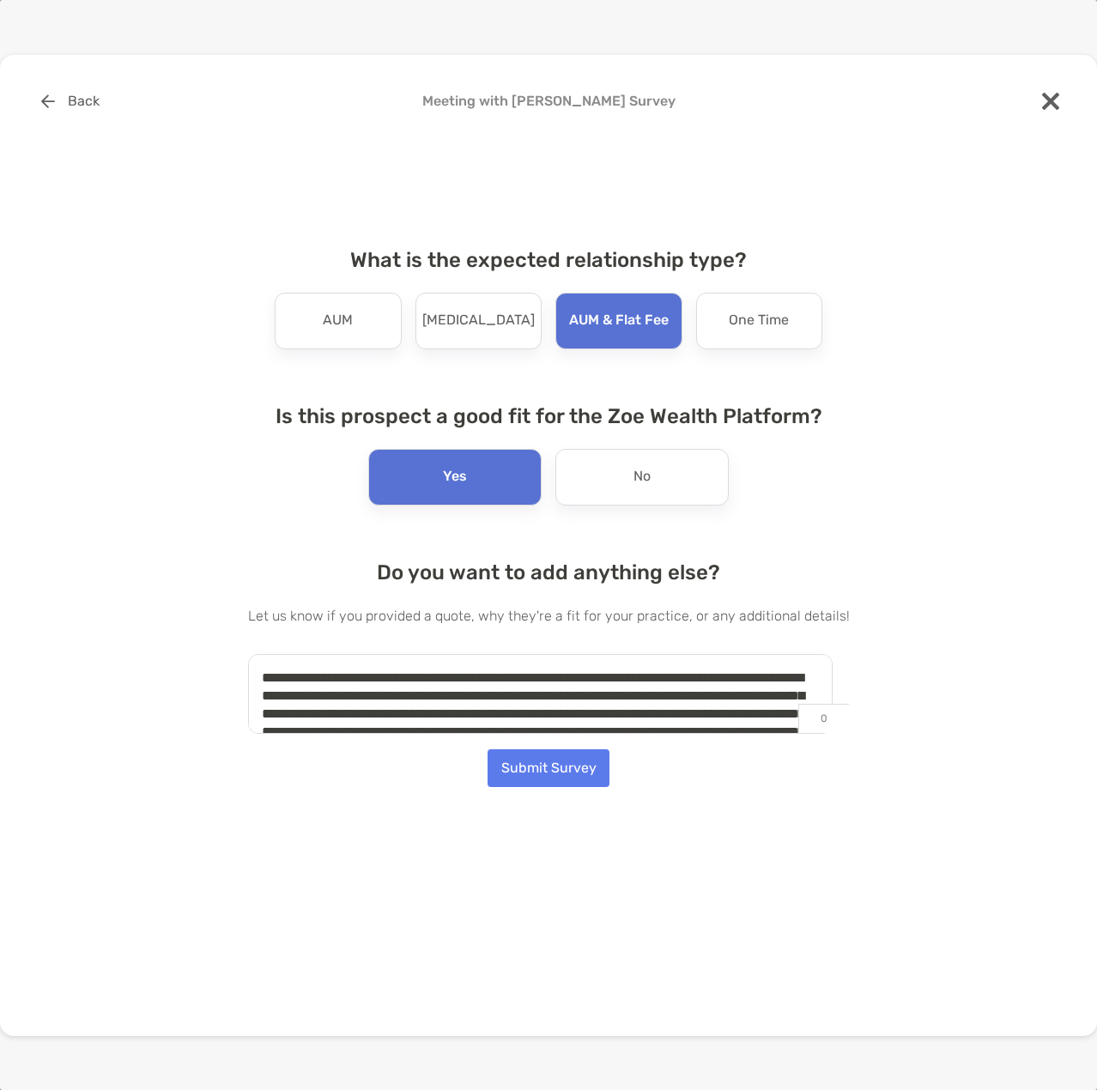
drag, startPoint x: 573, startPoint y: 708, endPoint x: 33, endPoint y: 225, distance: 725.2
click at [33, 225] on div "Back Meeting with Heidi Graff Survey What is the expected relationship type? AU…" at bounding box center [548, 463] width 1042 height 763
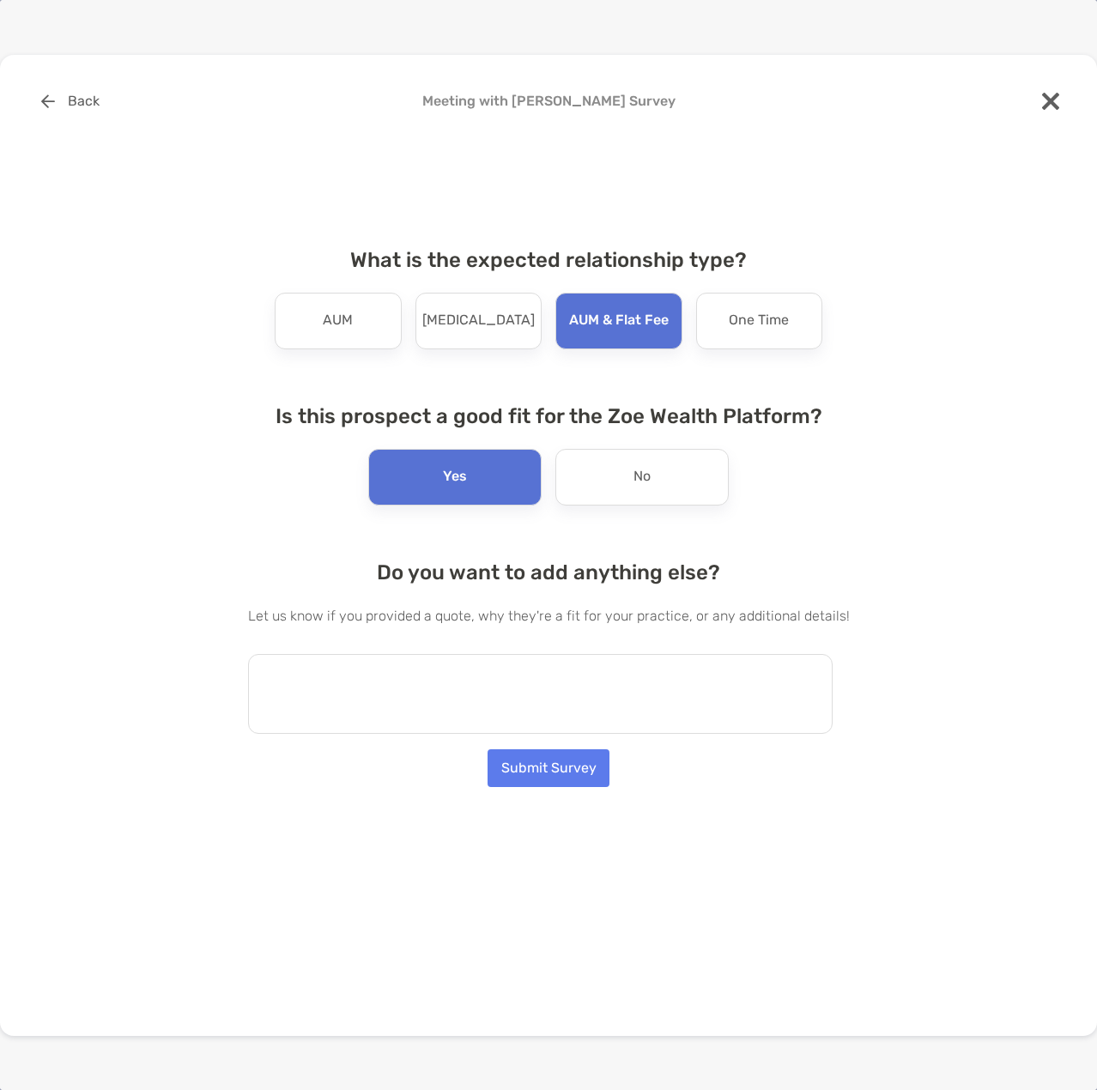
paste textarea "**********"
click at [388, 690] on textarea "**********" at bounding box center [540, 694] width 585 height 80
drag, startPoint x: 353, startPoint y: 683, endPoint x: 254, endPoint y: 682, distance: 98.7
click at [254, 682] on div "**********" at bounding box center [548, 463] width 1042 height 763
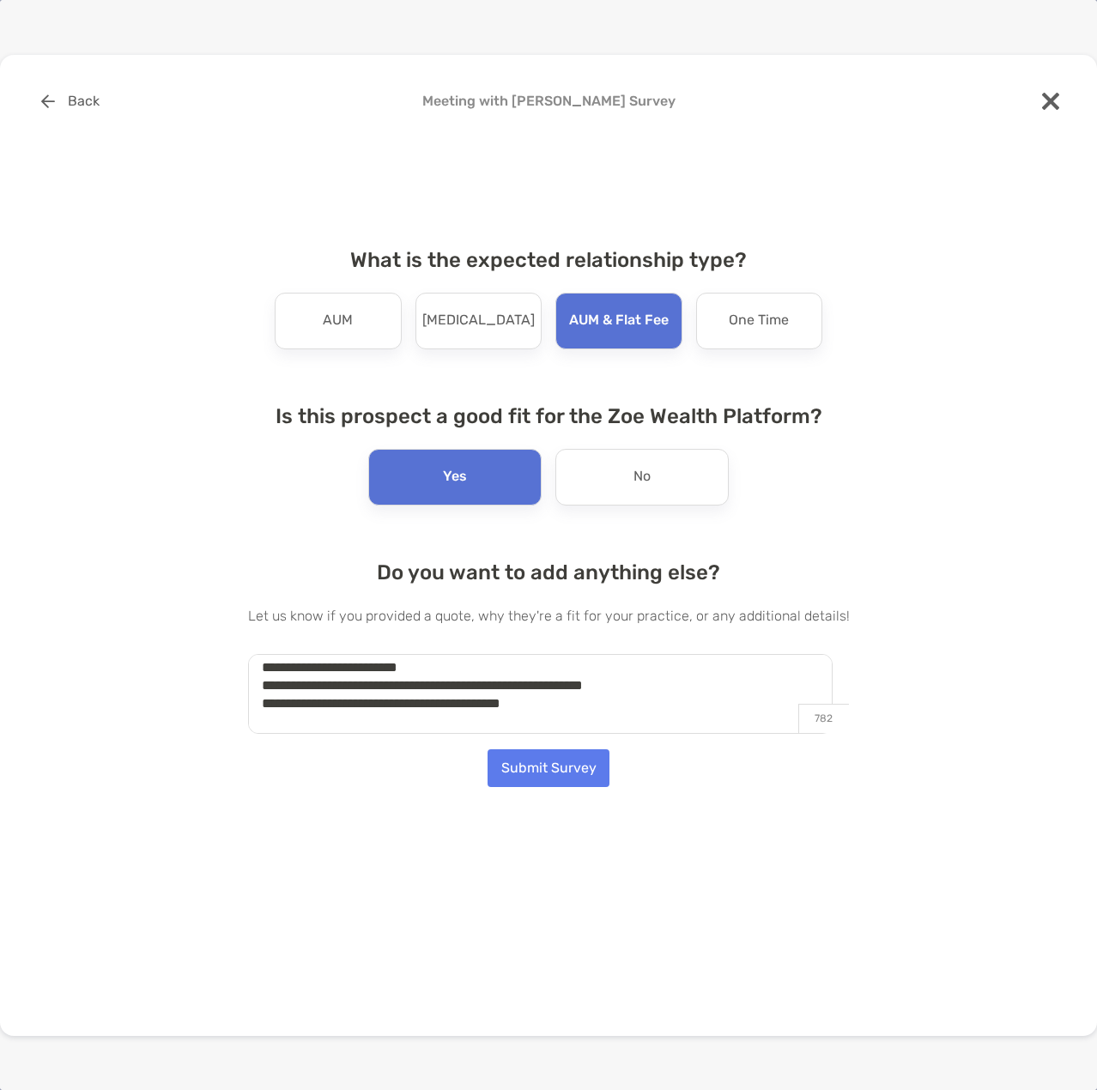
drag, startPoint x: 724, startPoint y: 682, endPoint x: 664, endPoint y: 687, distance: 60.3
click at [664, 687] on textarea "**********" at bounding box center [540, 694] width 585 height 80
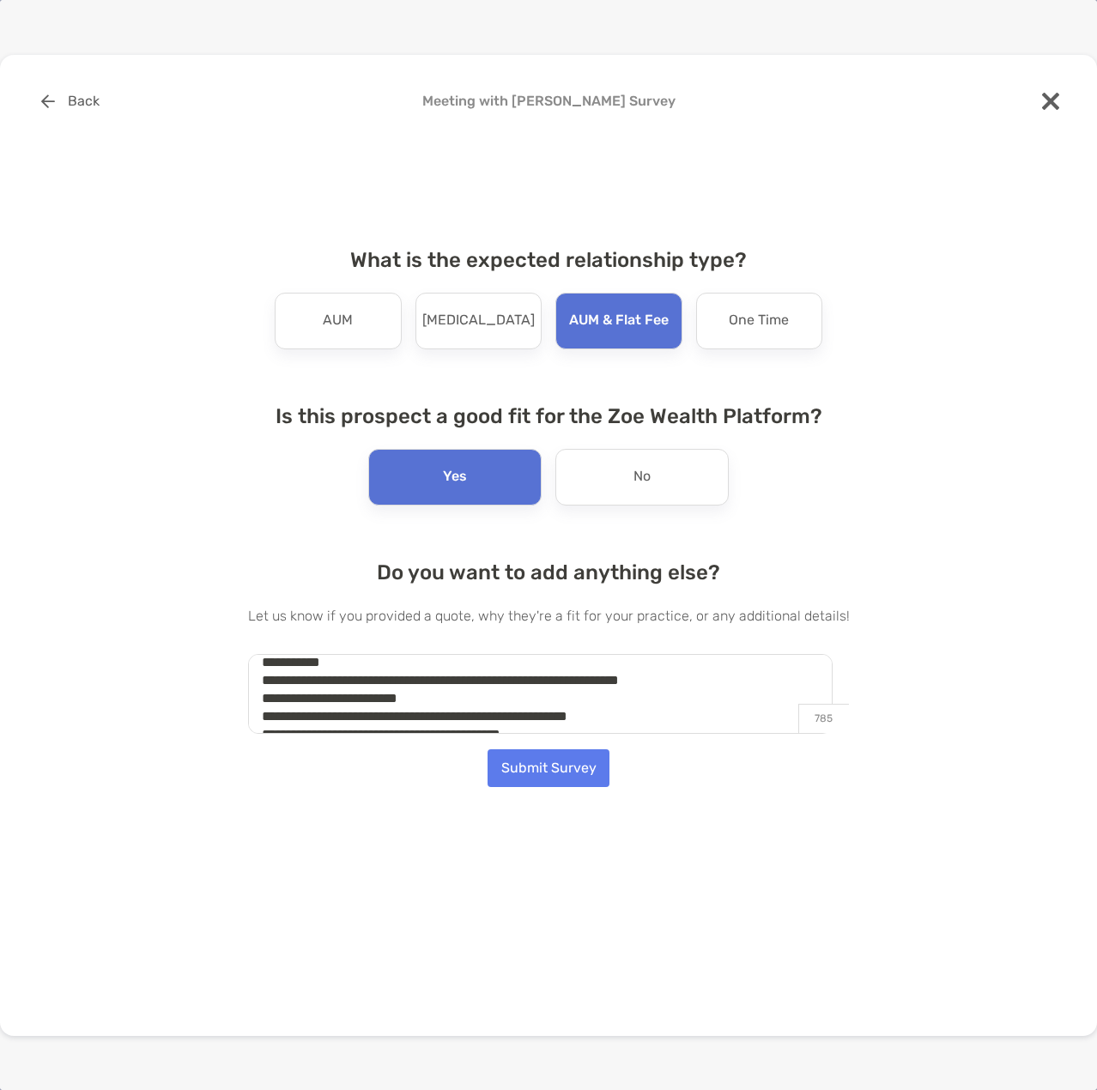
scroll to position [0, 0]
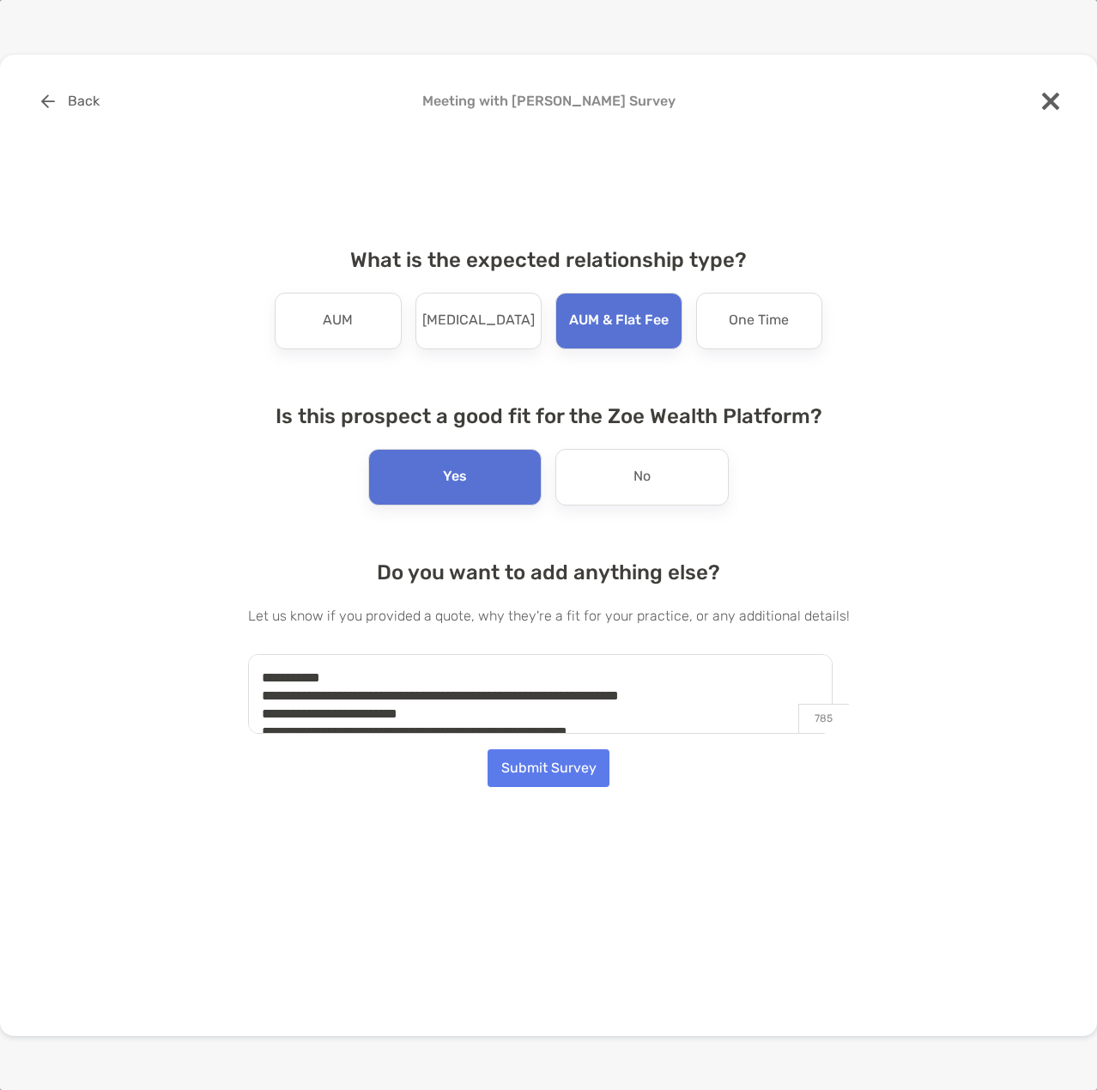
type textarea "**********"
click at [567, 776] on button "Submit Survey" at bounding box center [549, 768] width 122 height 38
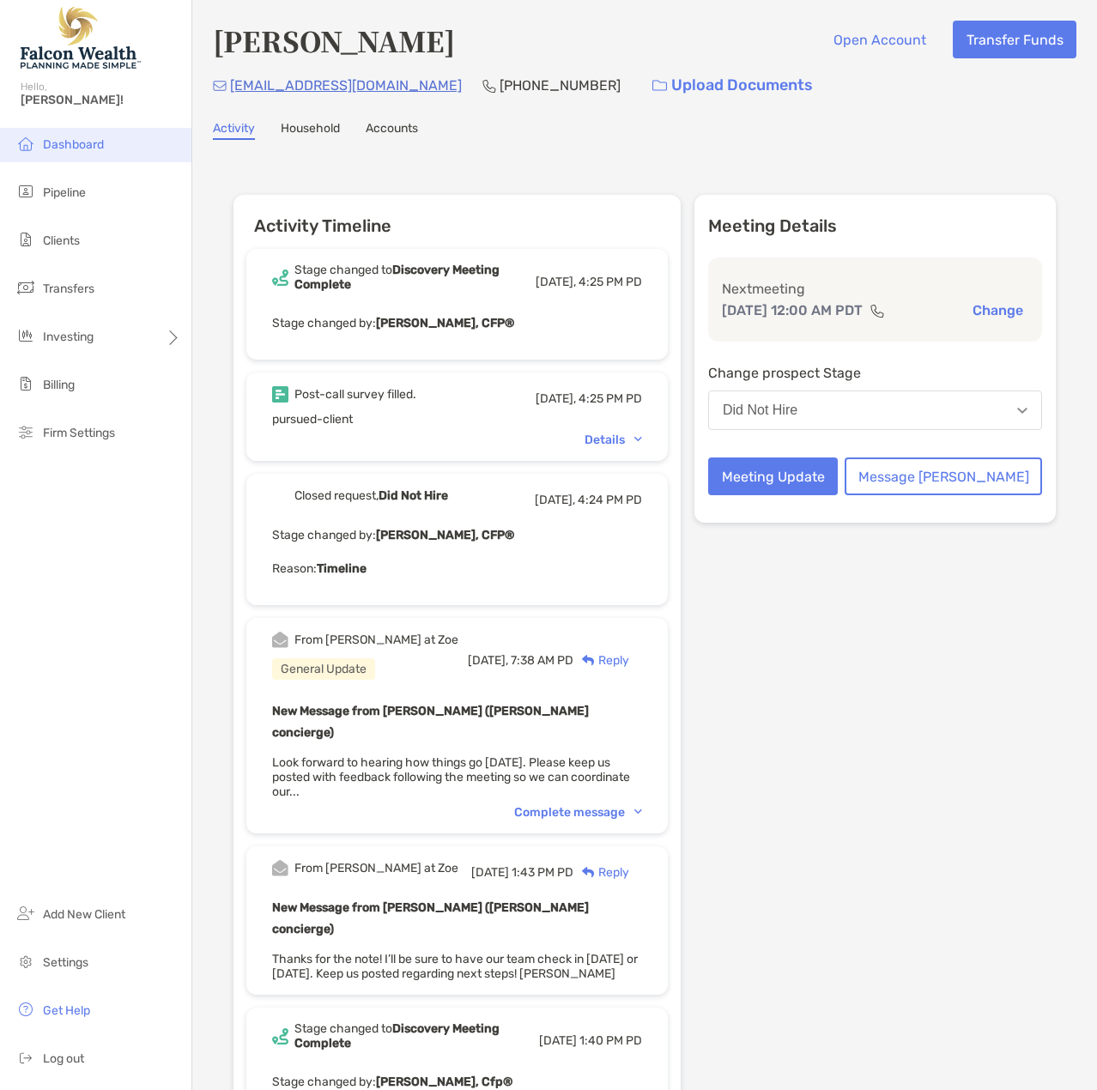
click at [65, 142] on span "Dashboard" at bounding box center [73, 144] width 61 height 15
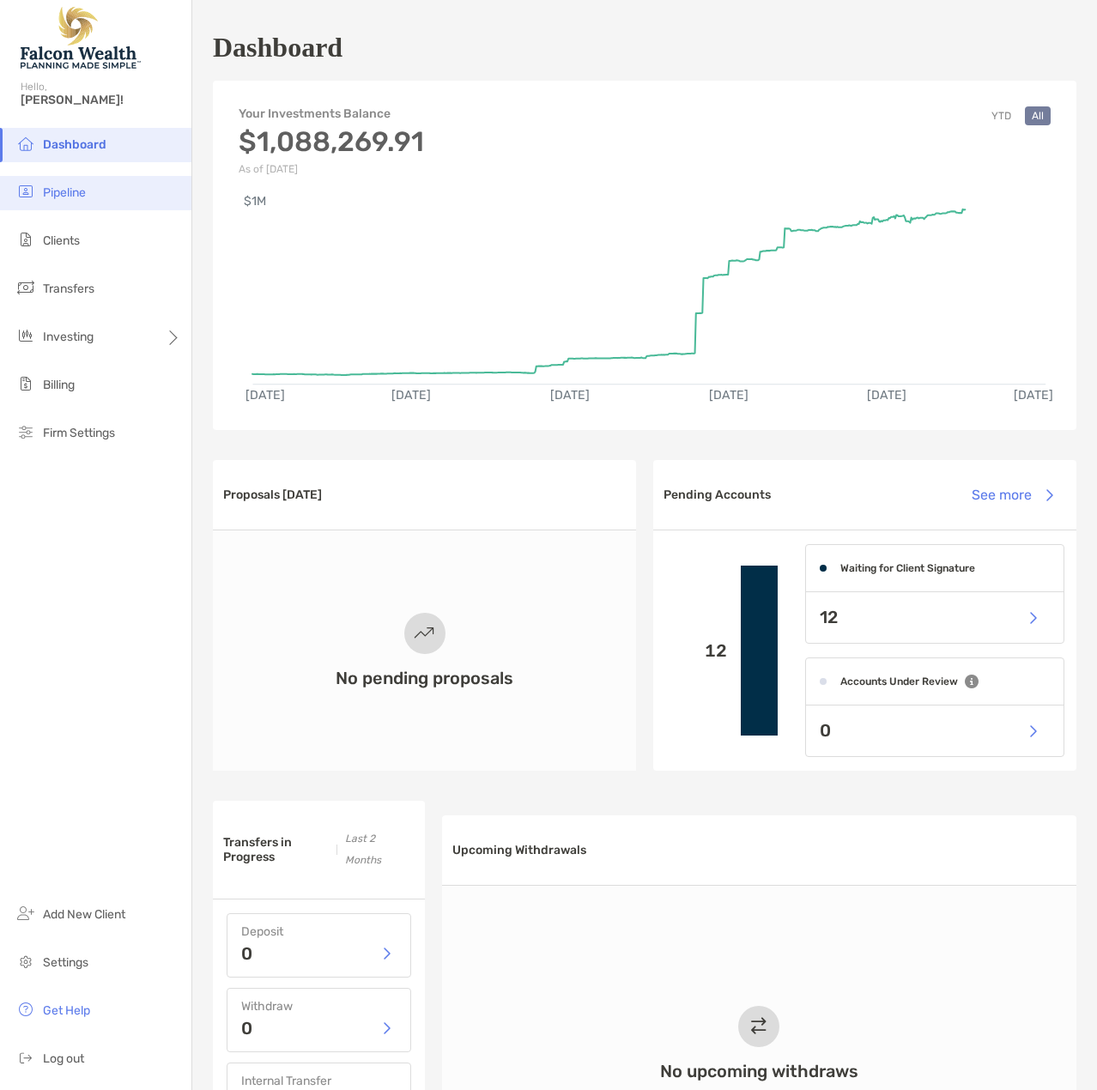
click at [86, 186] on span "Pipeline" at bounding box center [64, 192] width 43 height 15
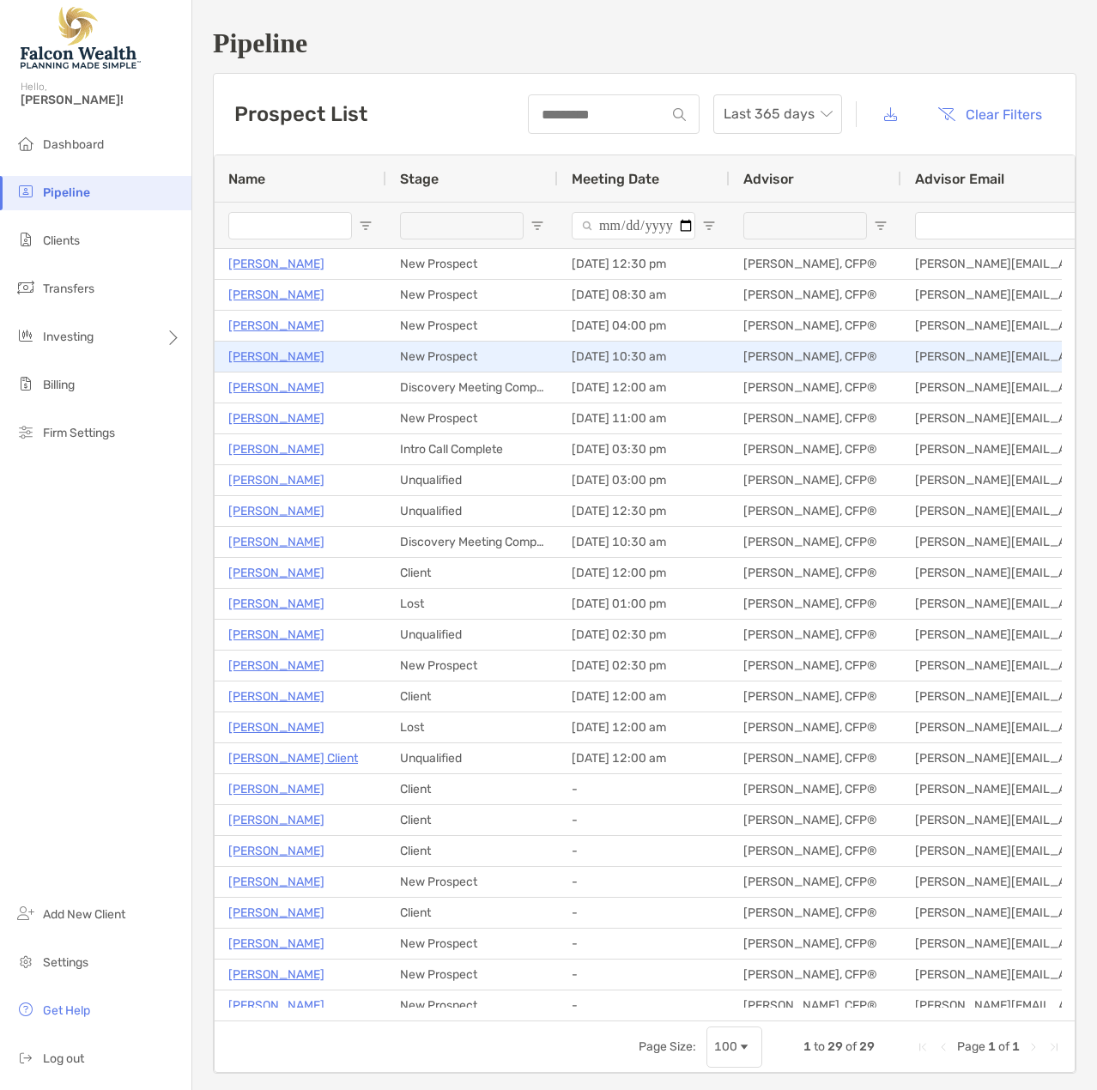
click at [282, 355] on p "David Mcabee" at bounding box center [276, 356] width 96 height 21
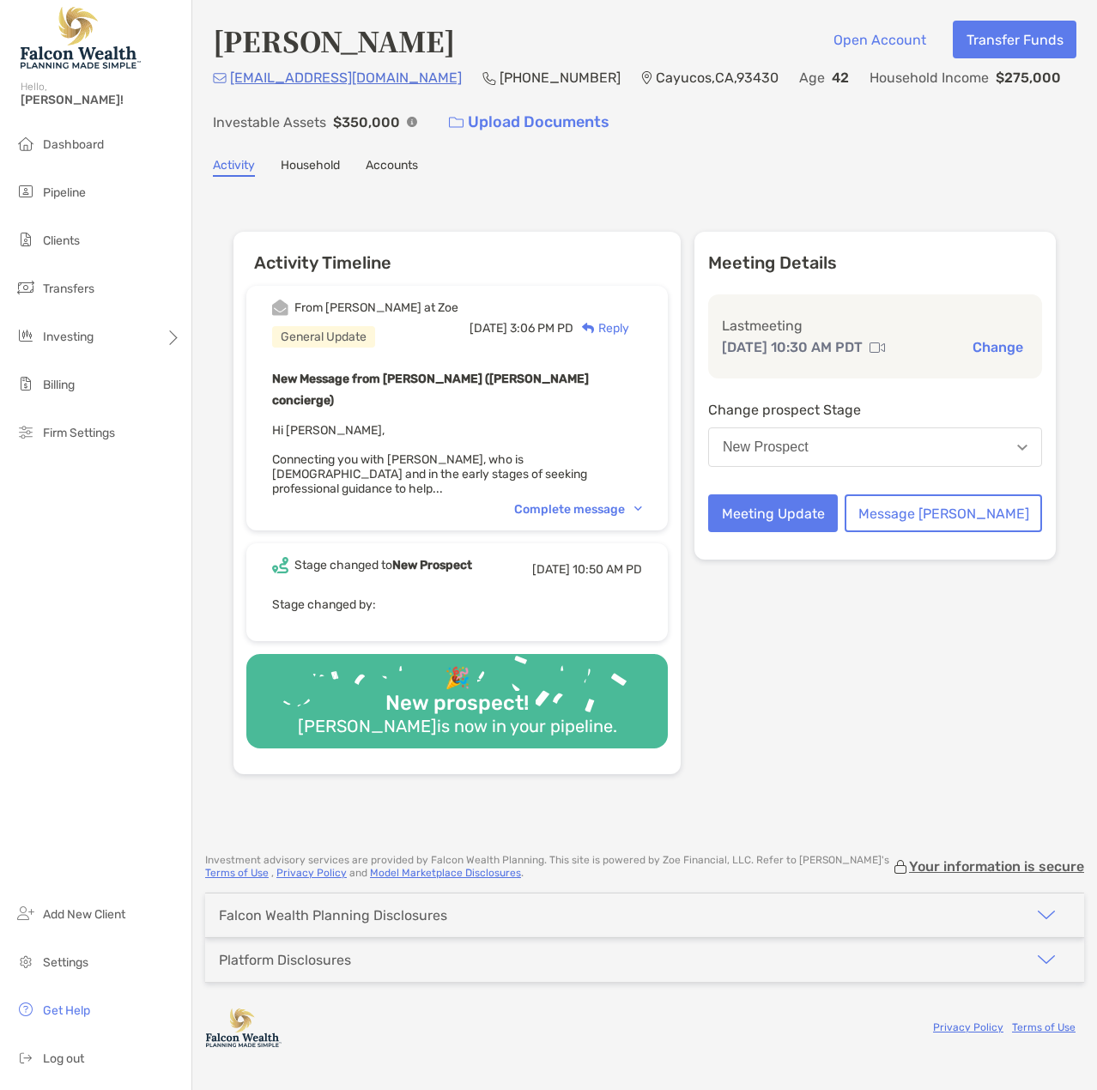
click at [809, 455] on div "New Prospect" at bounding box center [766, 446] width 86 height 15
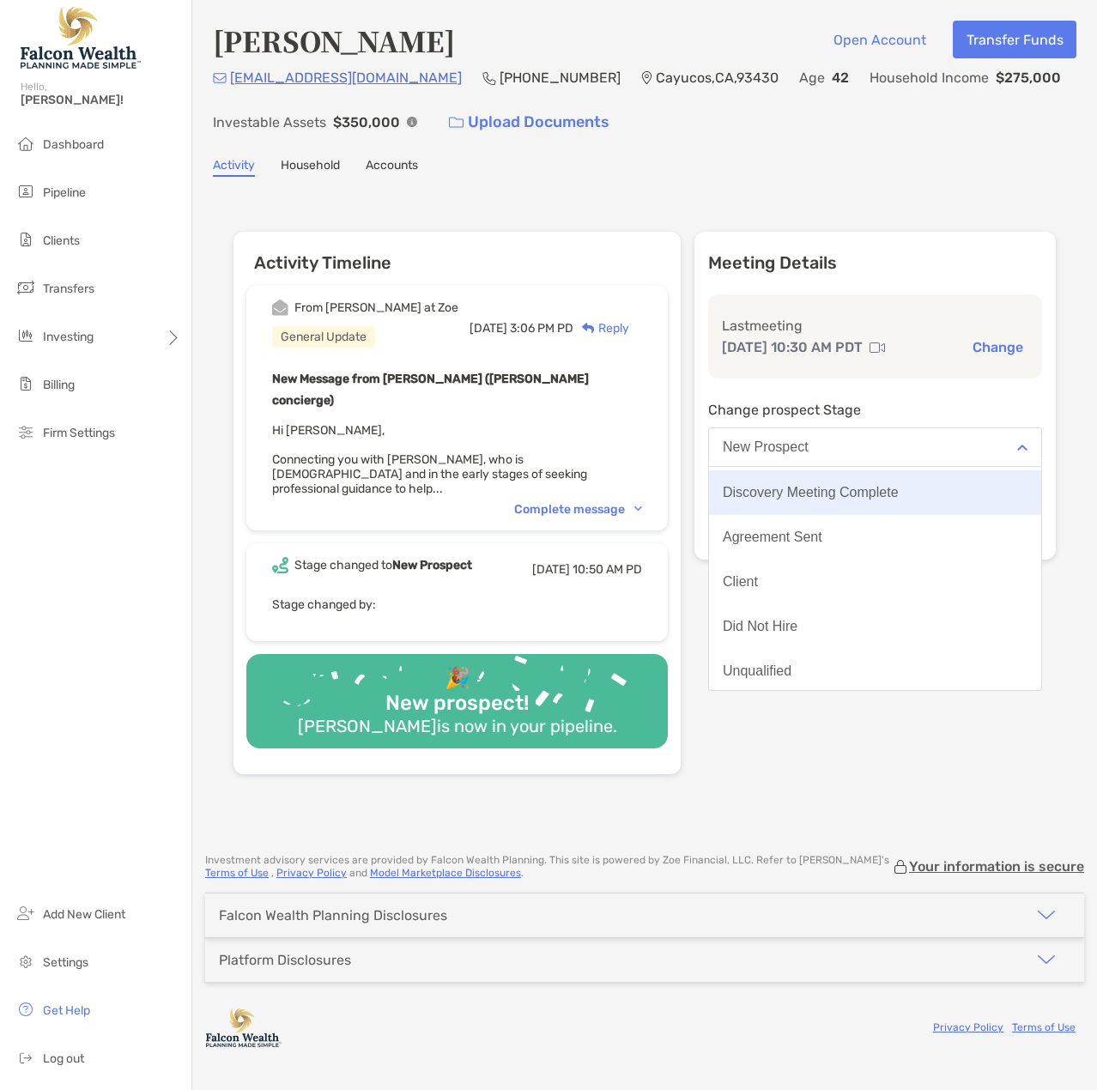
scroll to position [134, 0]
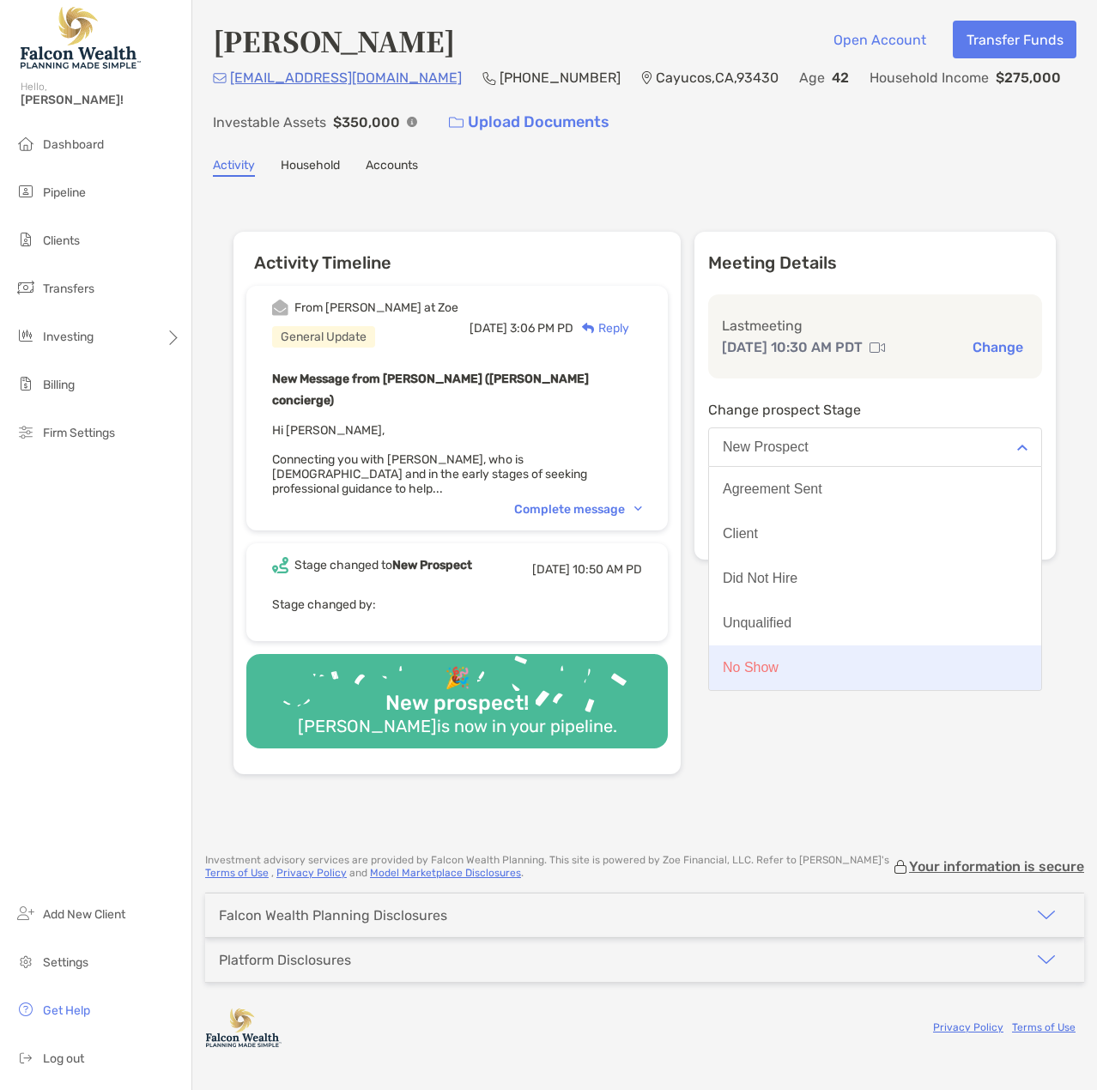
click at [779, 676] on div "No Show" at bounding box center [751, 667] width 56 height 15
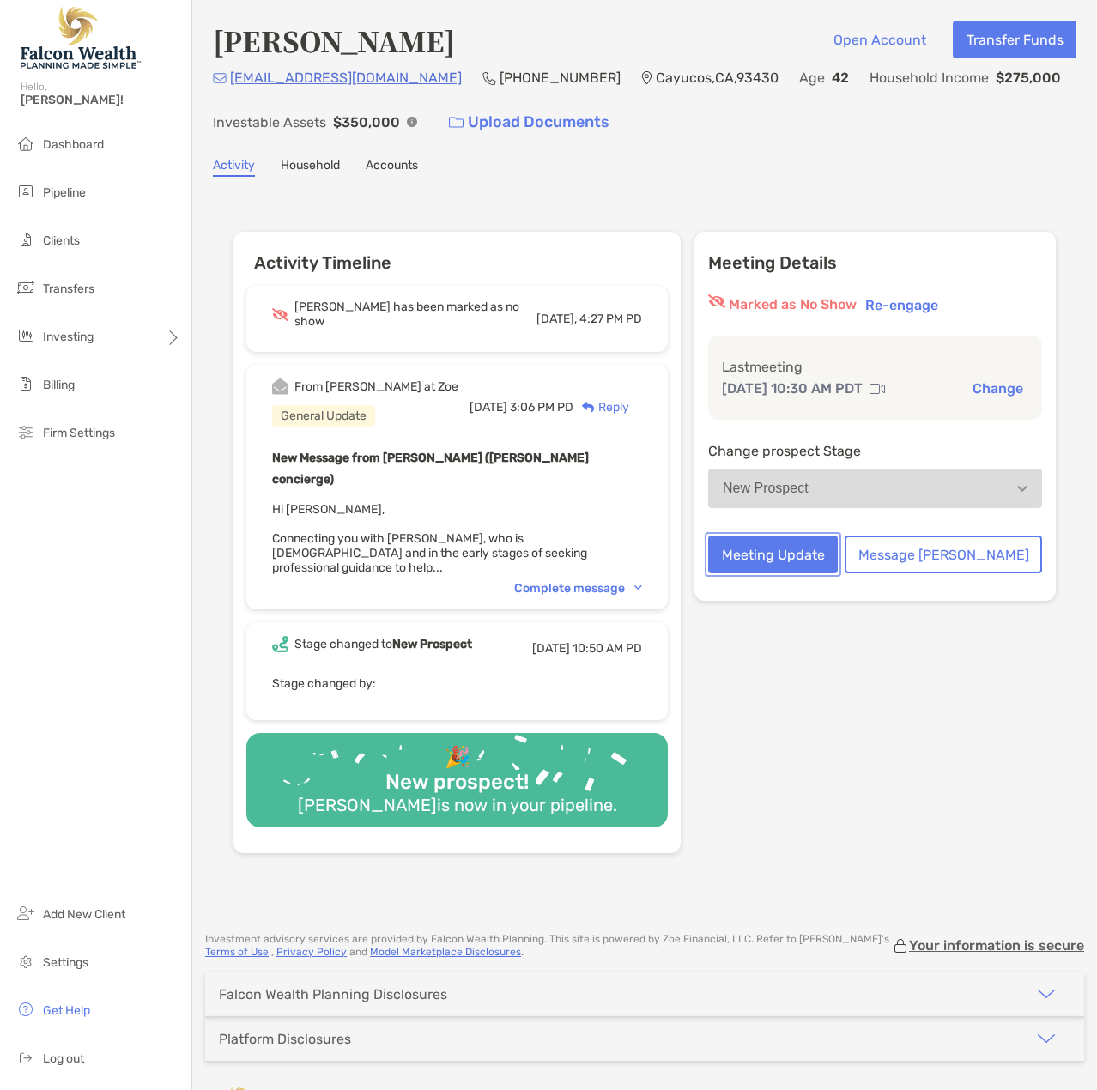
click at [838, 573] on button "Meeting Update" at bounding box center [773, 555] width 130 height 38
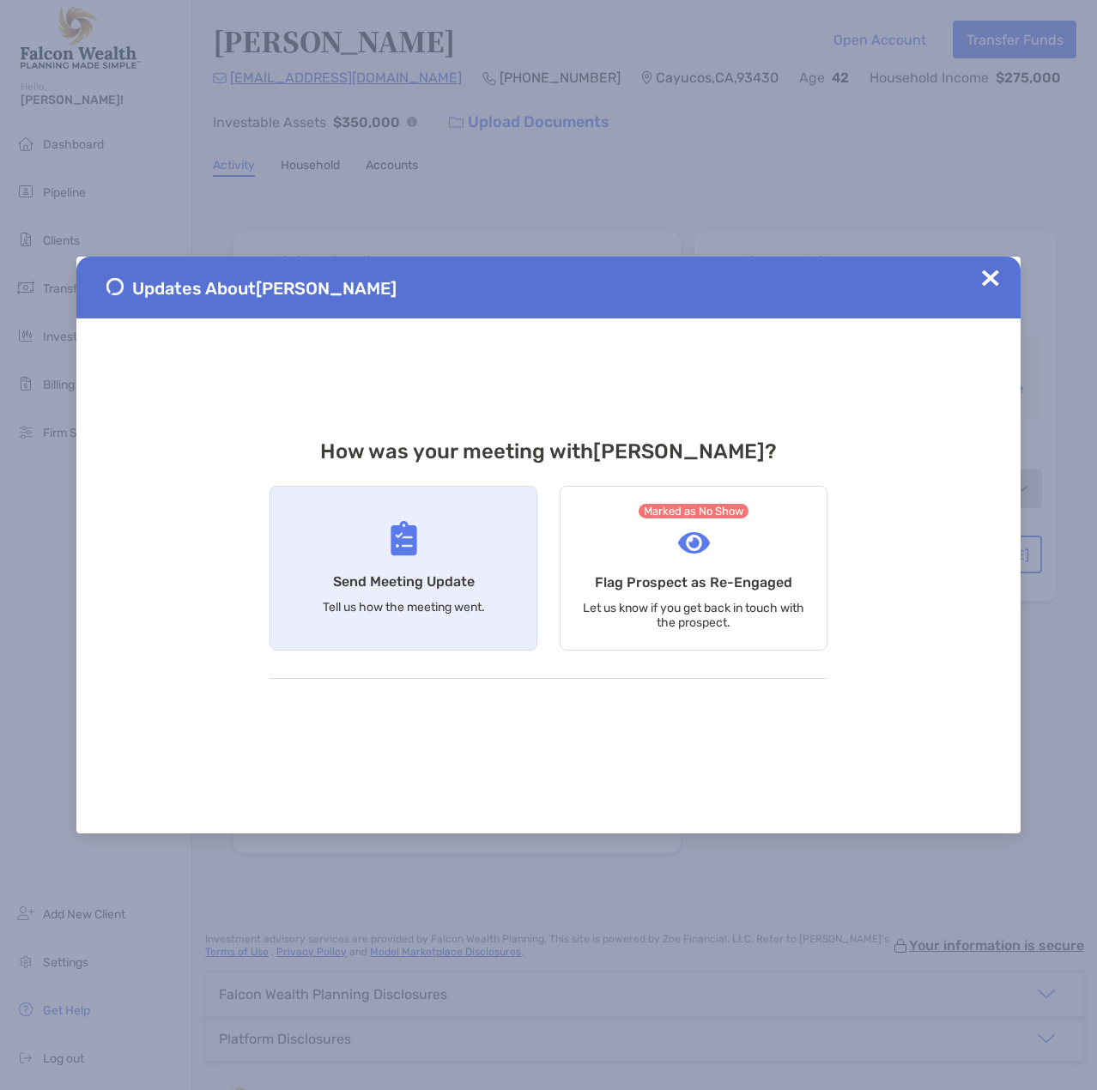
click at [426, 549] on div "Send Meeting Update Tell us how the meeting went." at bounding box center [404, 568] width 268 height 165
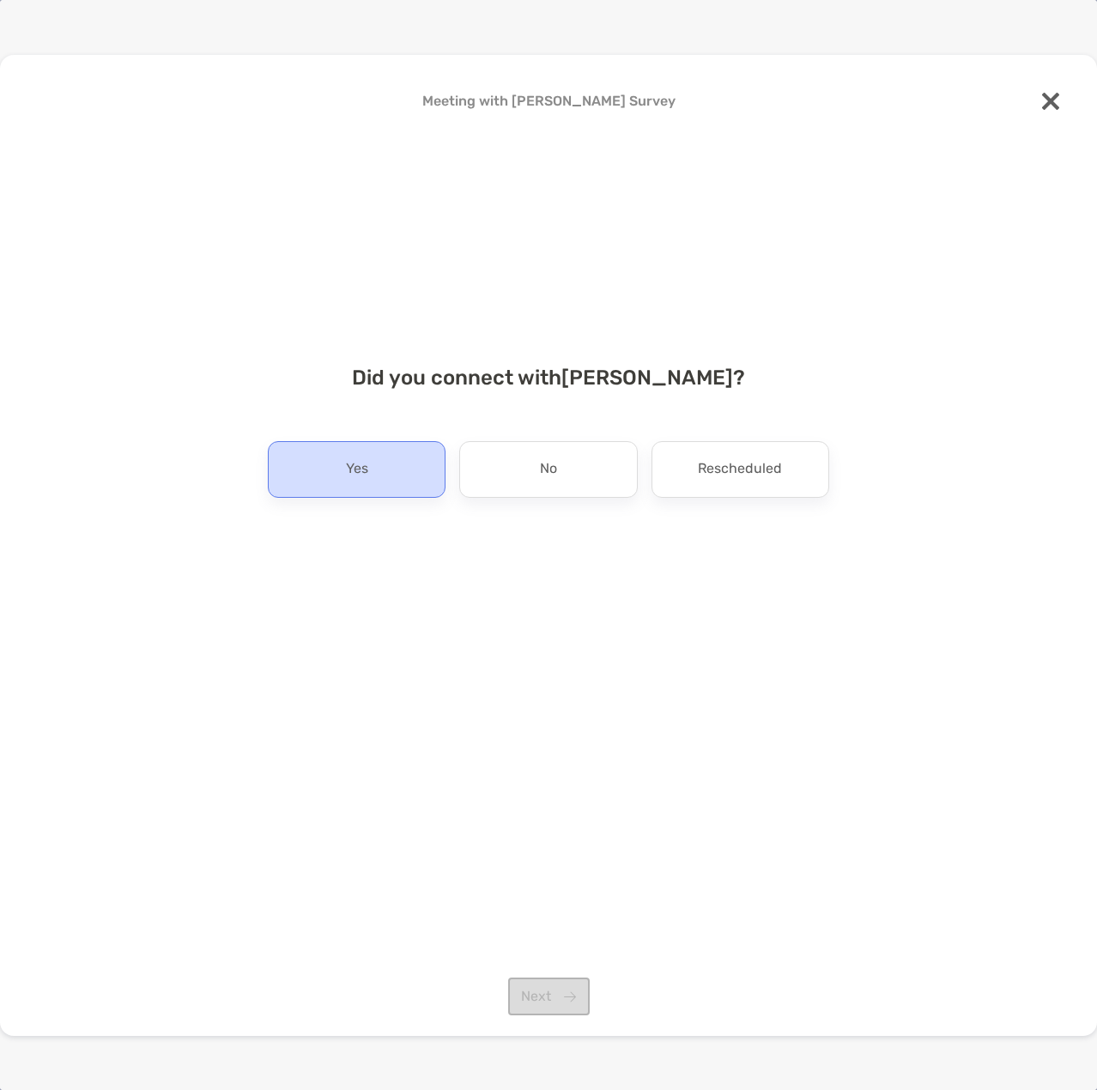
click at [359, 467] on p "Yes" at bounding box center [357, 469] width 22 height 27
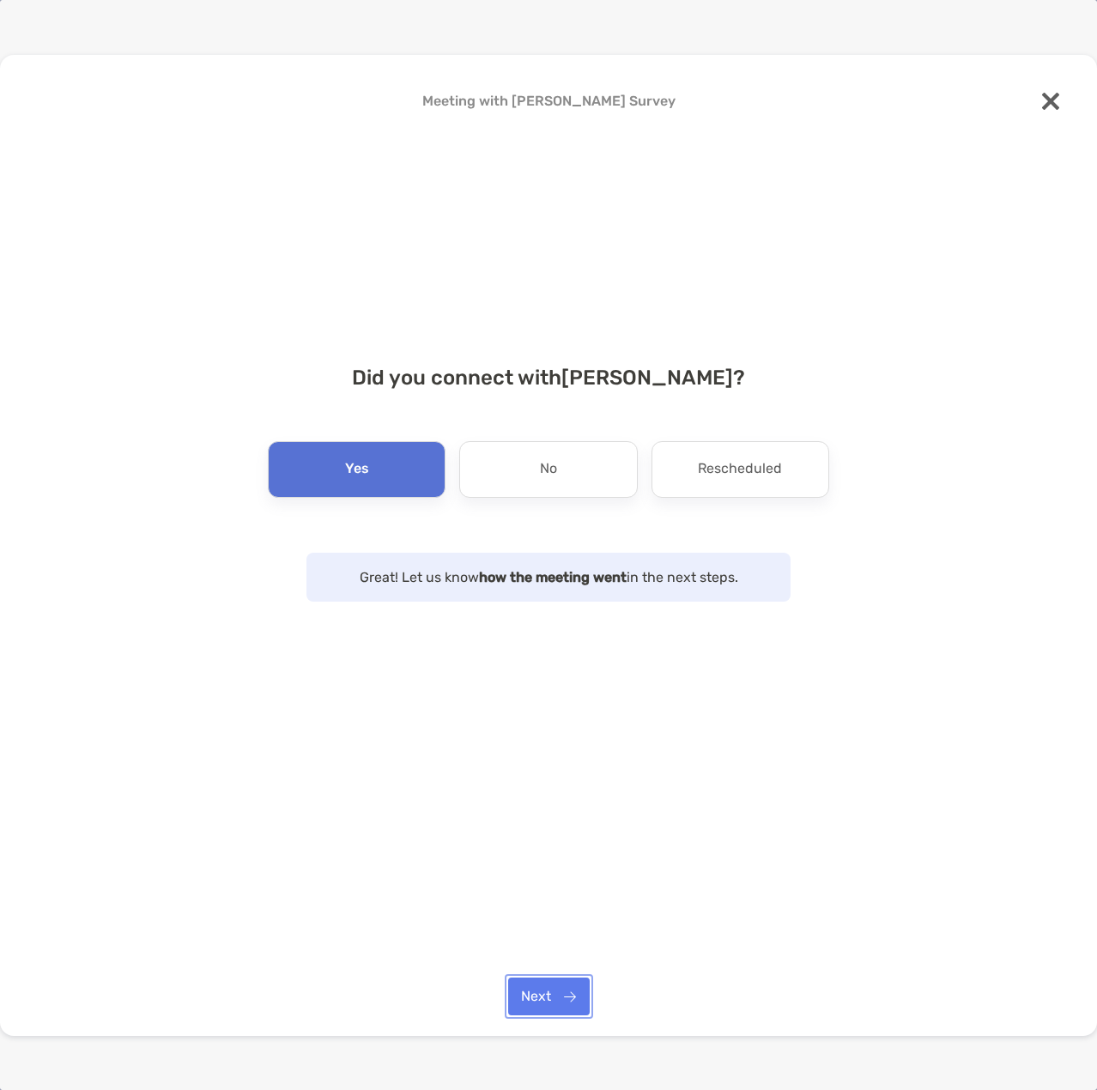
click at [545, 1002] on button "Next" at bounding box center [549, 997] width 82 height 38
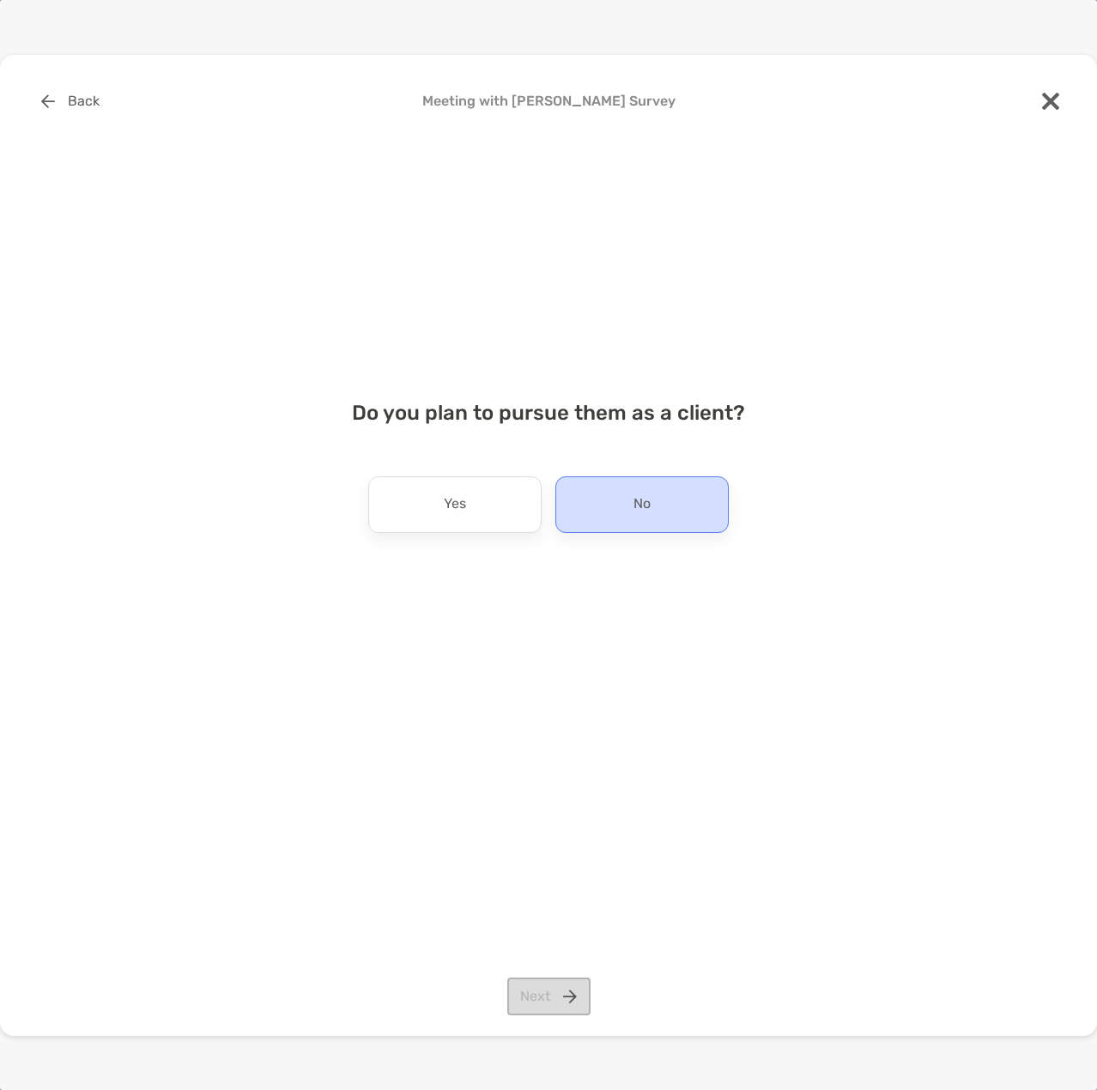
click at [636, 507] on p "No" at bounding box center [641, 504] width 17 height 27
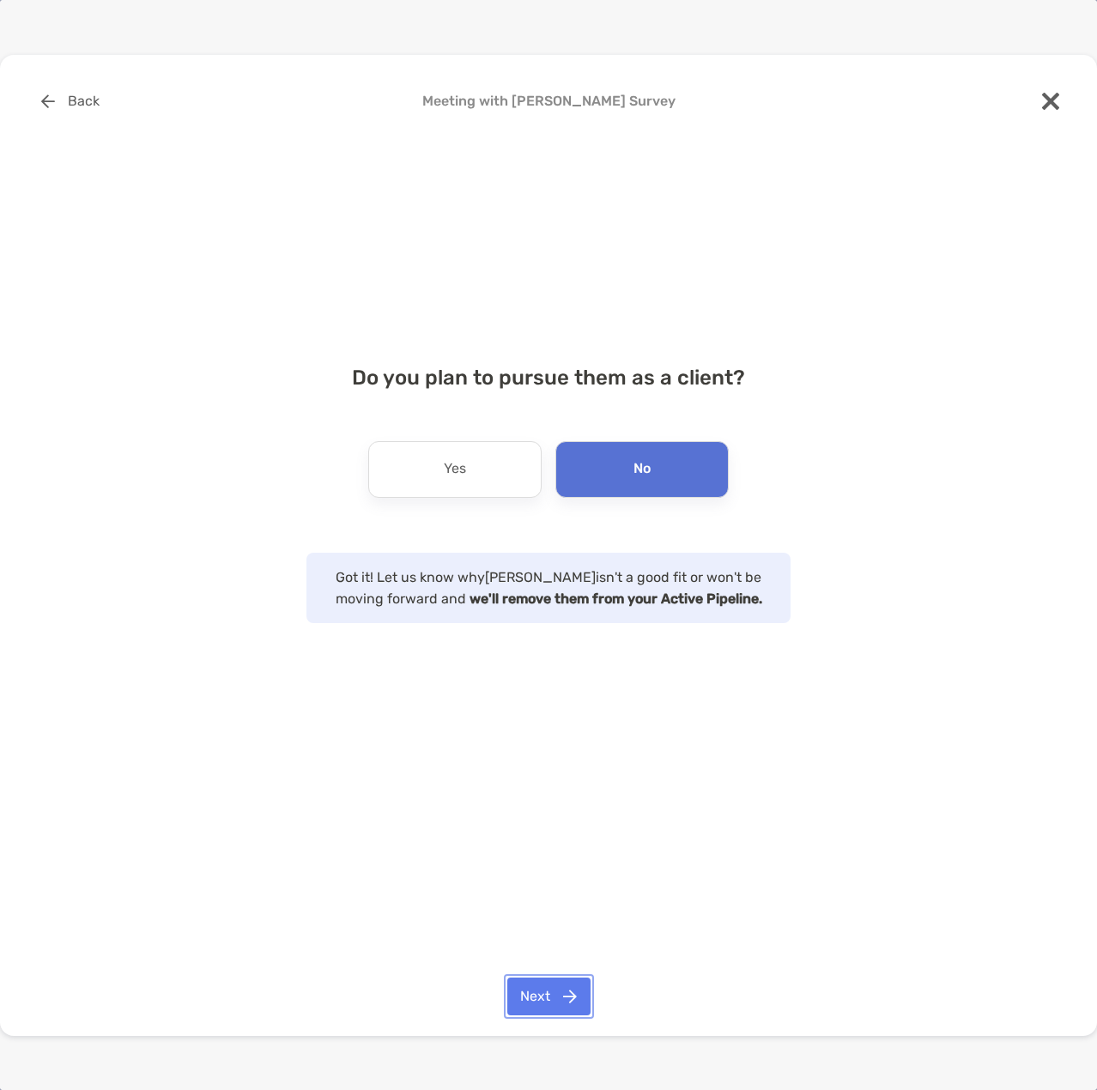
click at [543, 995] on button "Next" at bounding box center [548, 997] width 83 height 38
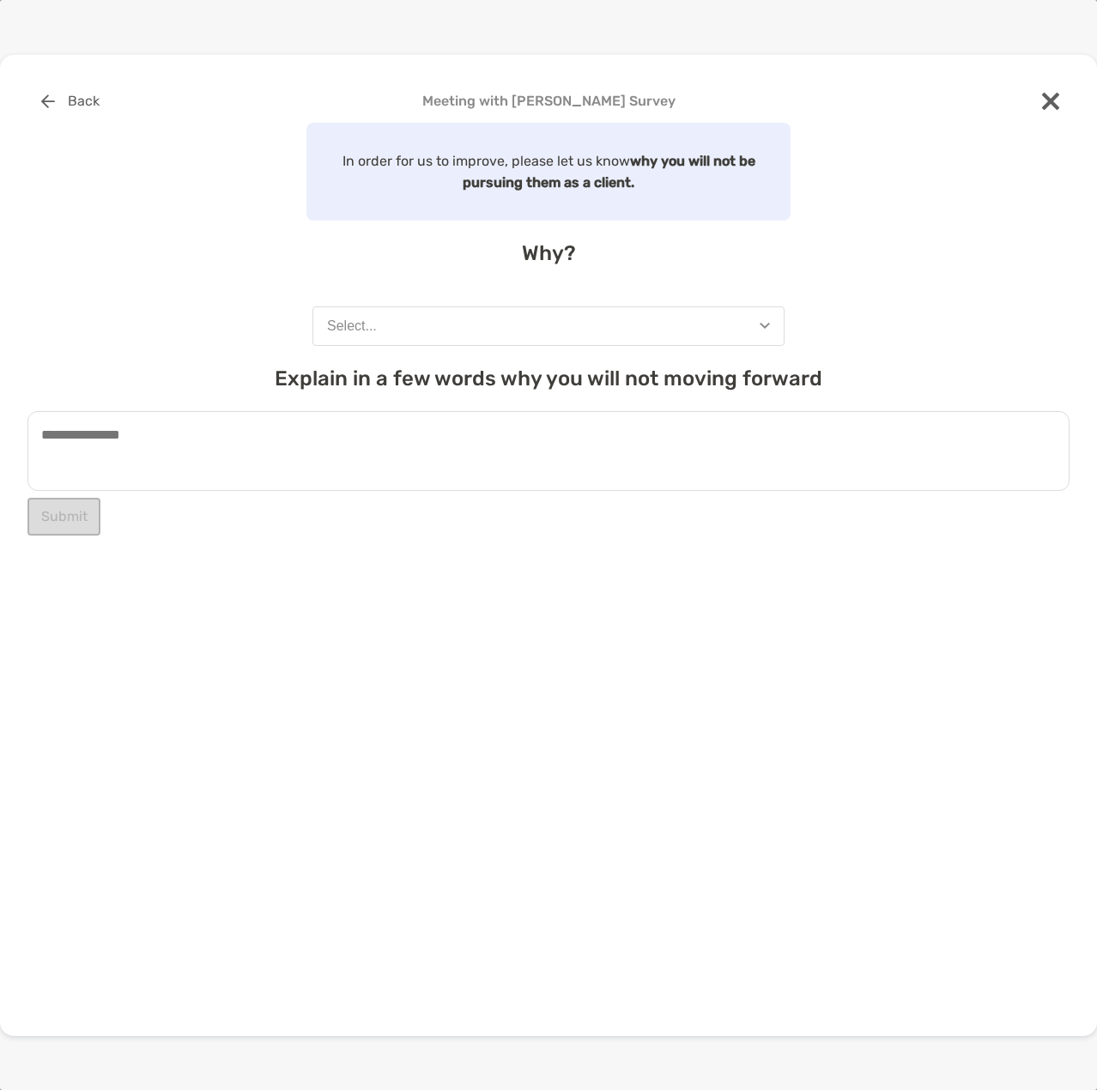
click at [499, 328] on button "Select..." at bounding box center [548, 325] width 472 height 39
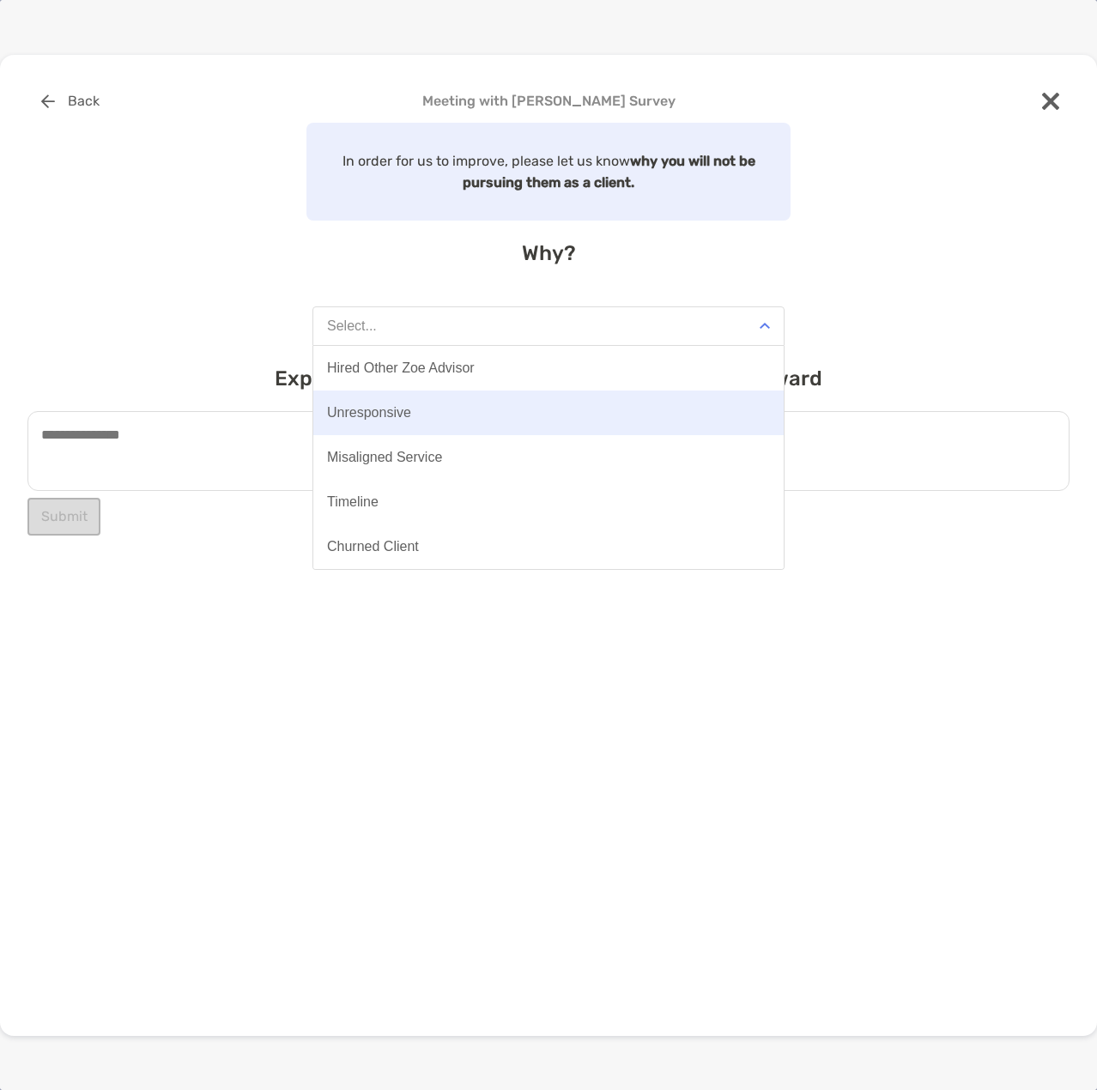
click at [401, 412] on div "Unresponsive" at bounding box center [369, 412] width 84 height 15
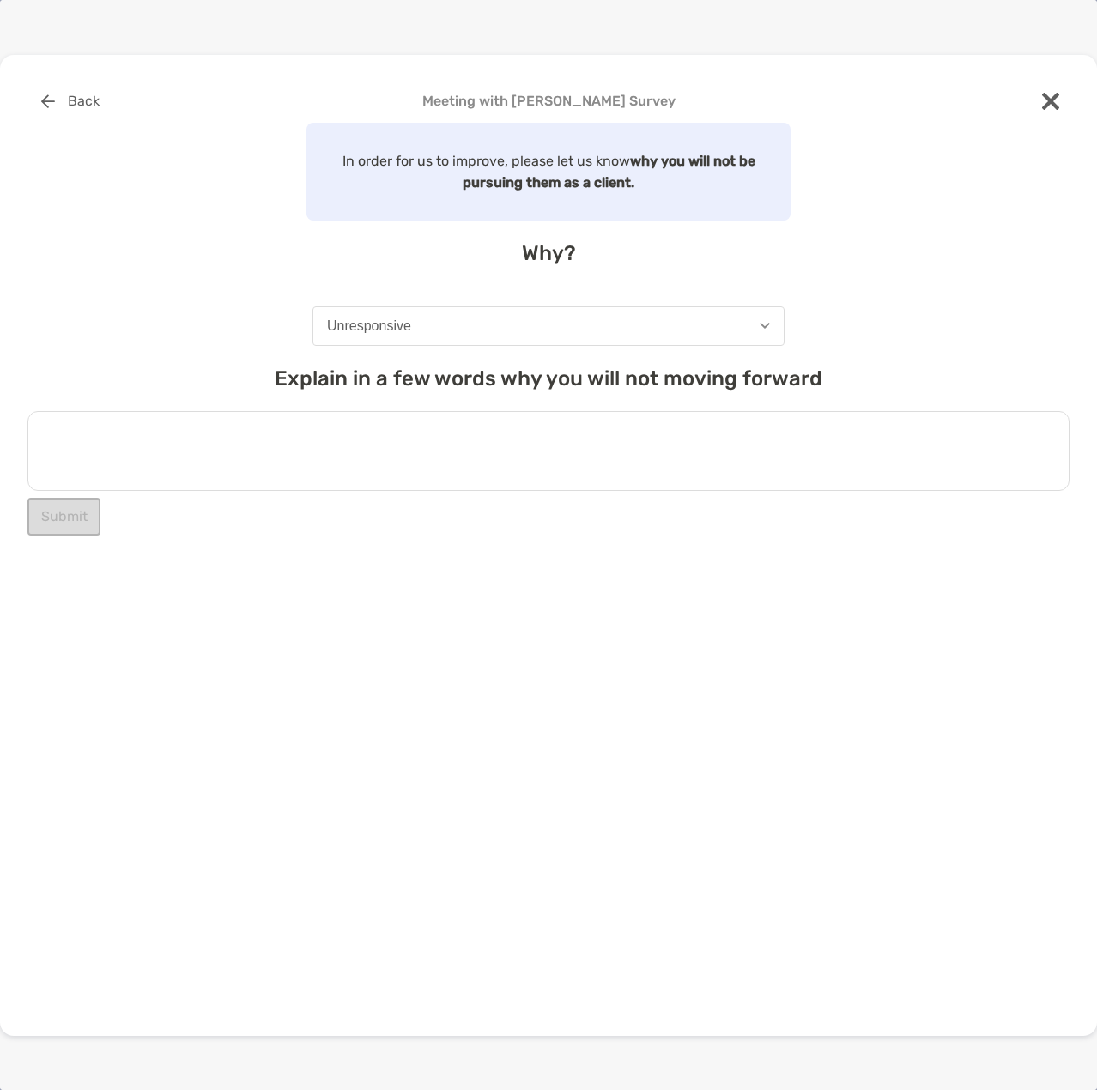
click at [153, 447] on textarea at bounding box center [548, 451] width 1042 height 80
click at [259, 449] on textarea "**********" at bounding box center [548, 451] width 1042 height 80
click at [332, 444] on textarea "**********" at bounding box center [548, 451] width 1042 height 80
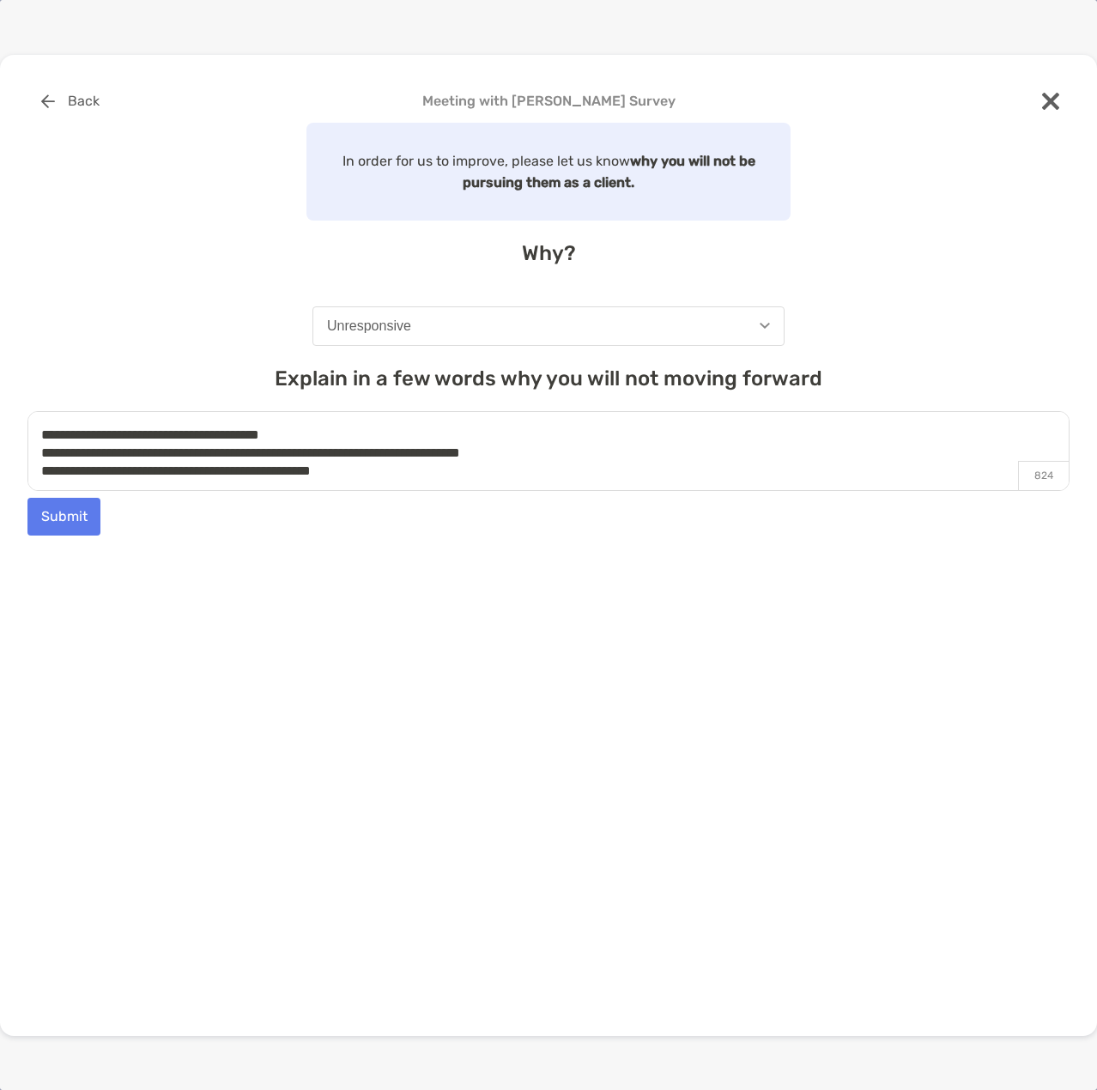
scroll to position [8, 0]
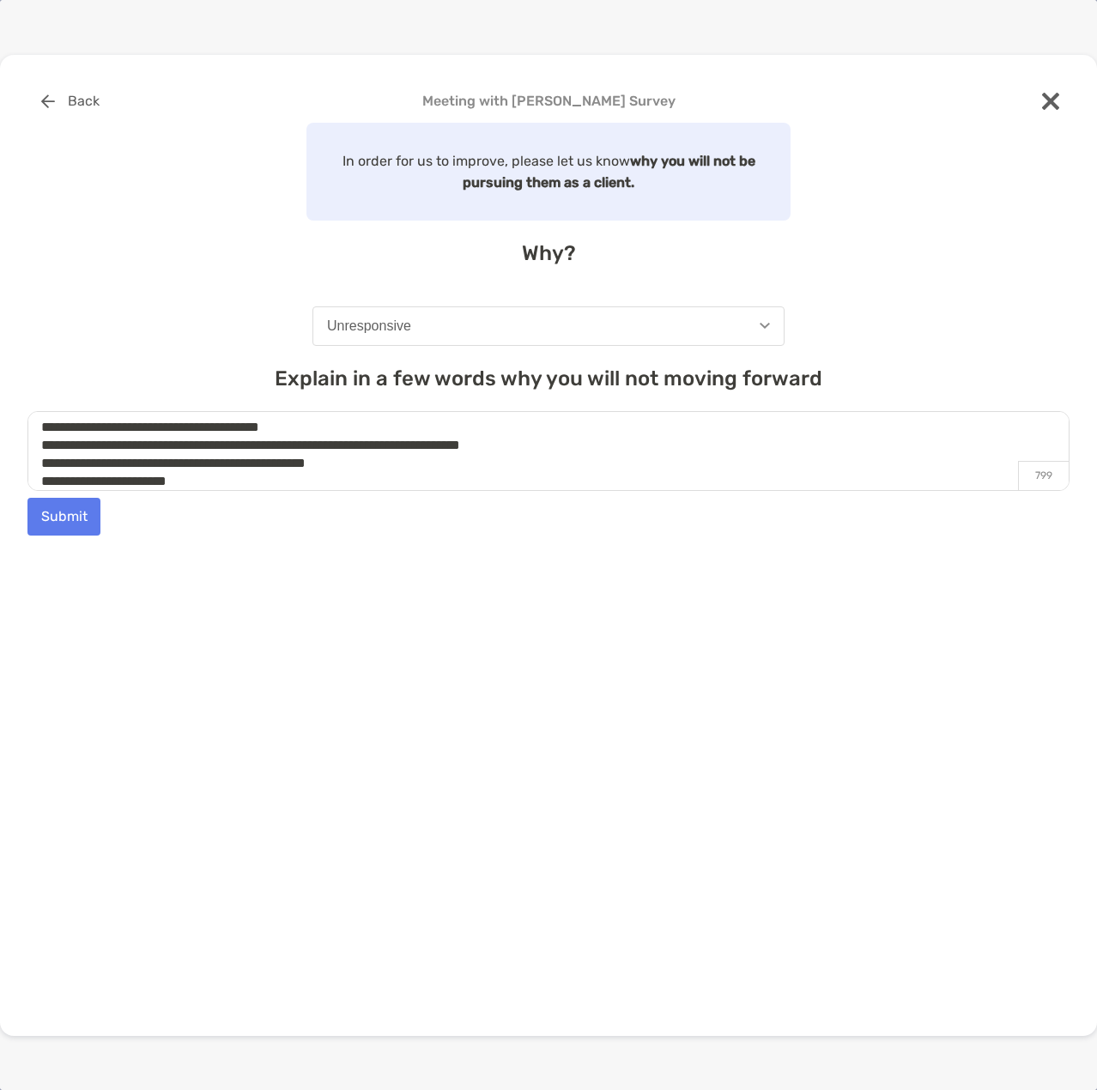
type textarea "**********"
click at [72, 522] on button "Submit" at bounding box center [63, 517] width 73 height 38
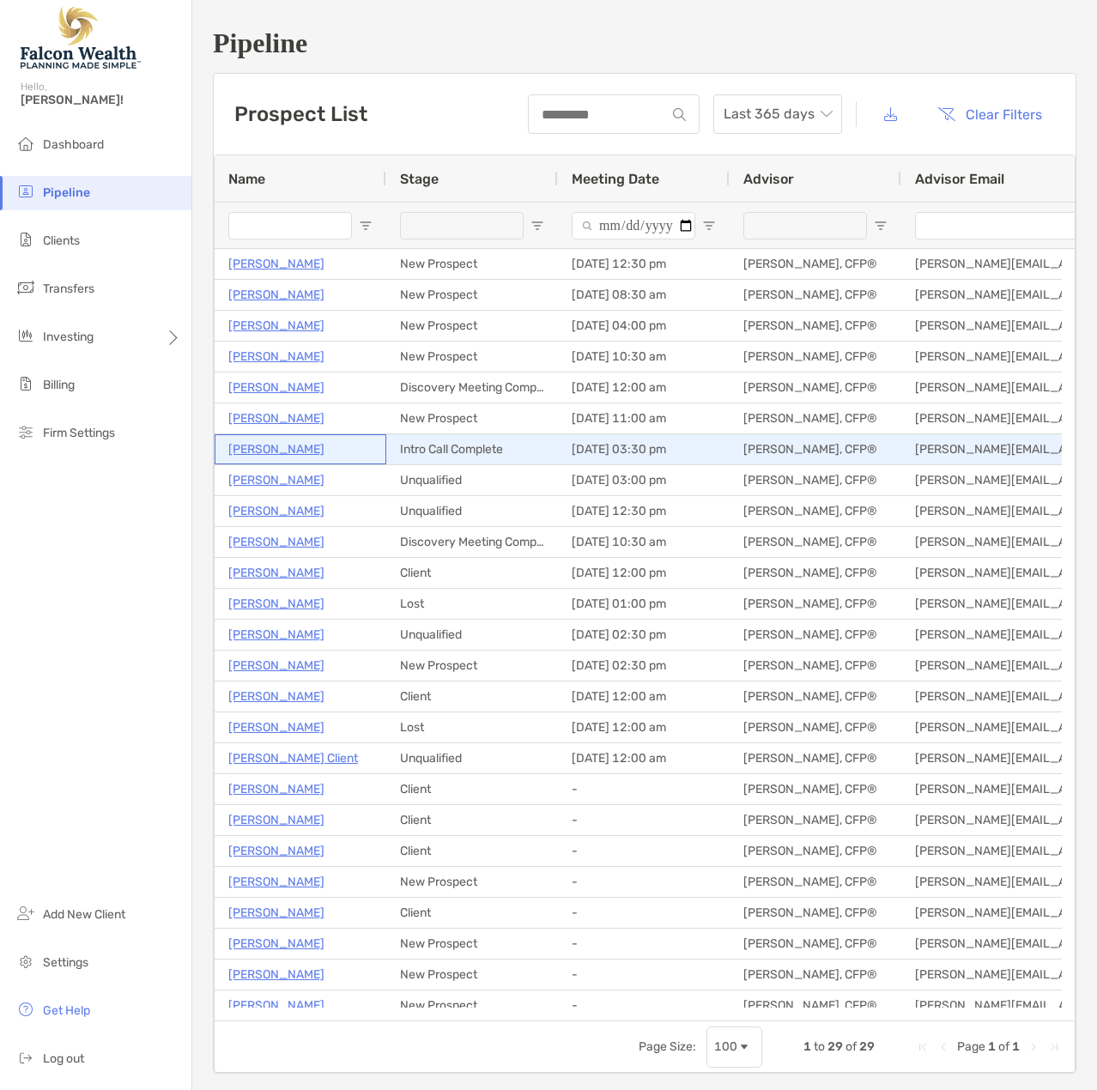
click at [265, 443] on p "[PERSON_NAME]" at bounding box center [276, 449] width 96 height 21
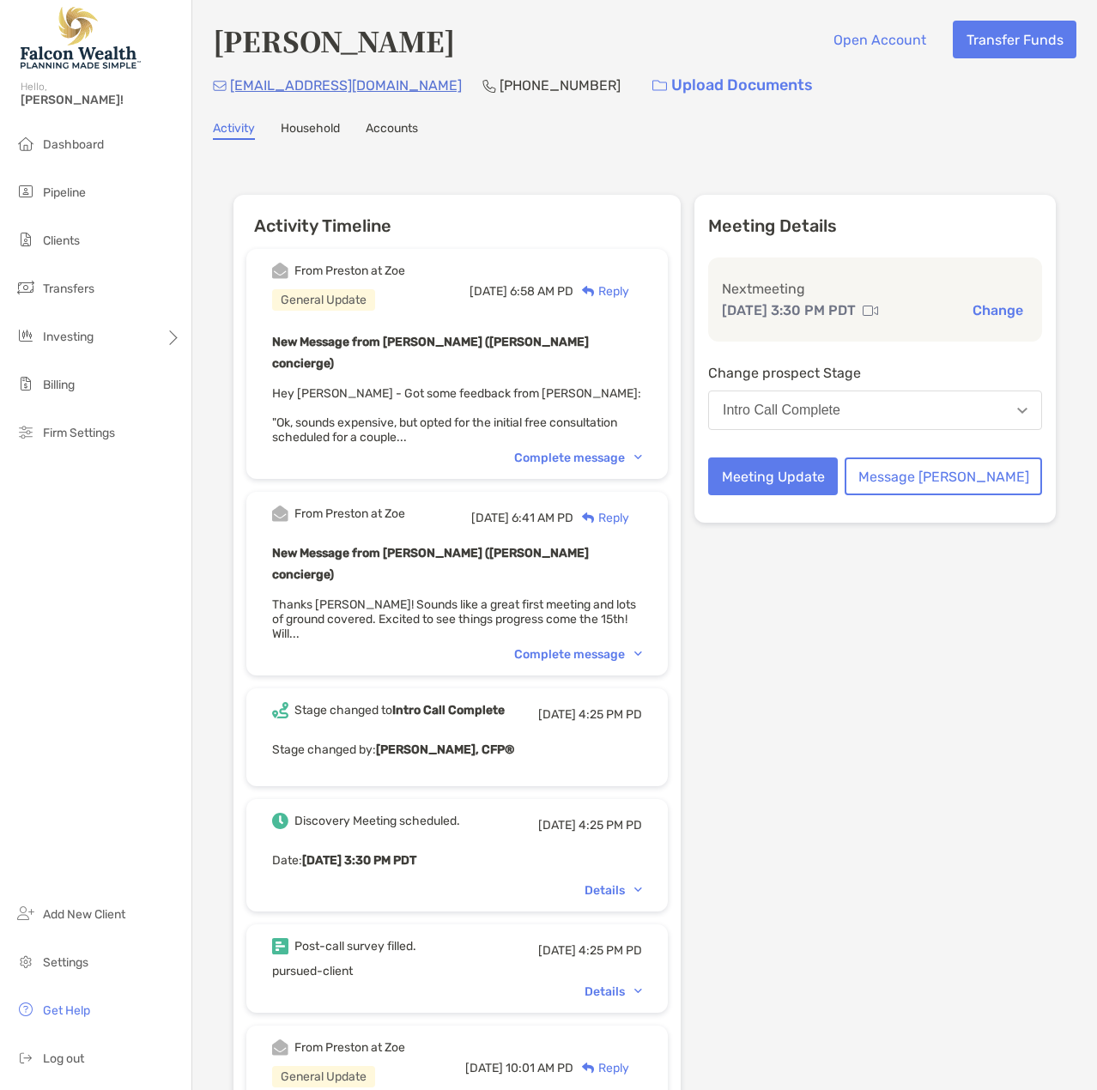
click at [642, 451] on div "Complete message" at bounding box center [578, 458] width 128 height 15
click at [642, 647] on div "Complete message" at bounding box center [578, 654] width 128 height 15
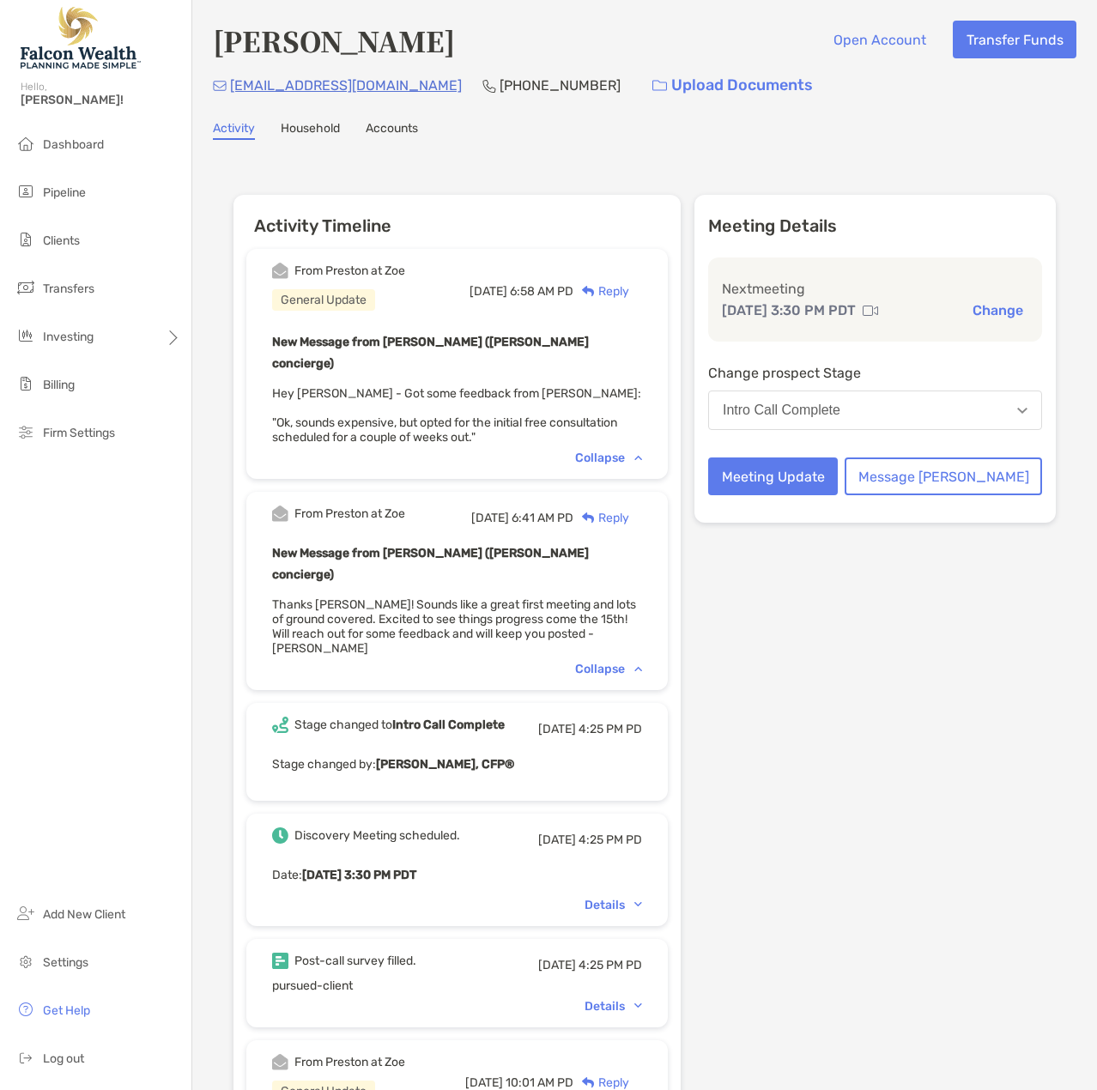
scroll to position [86, 0]
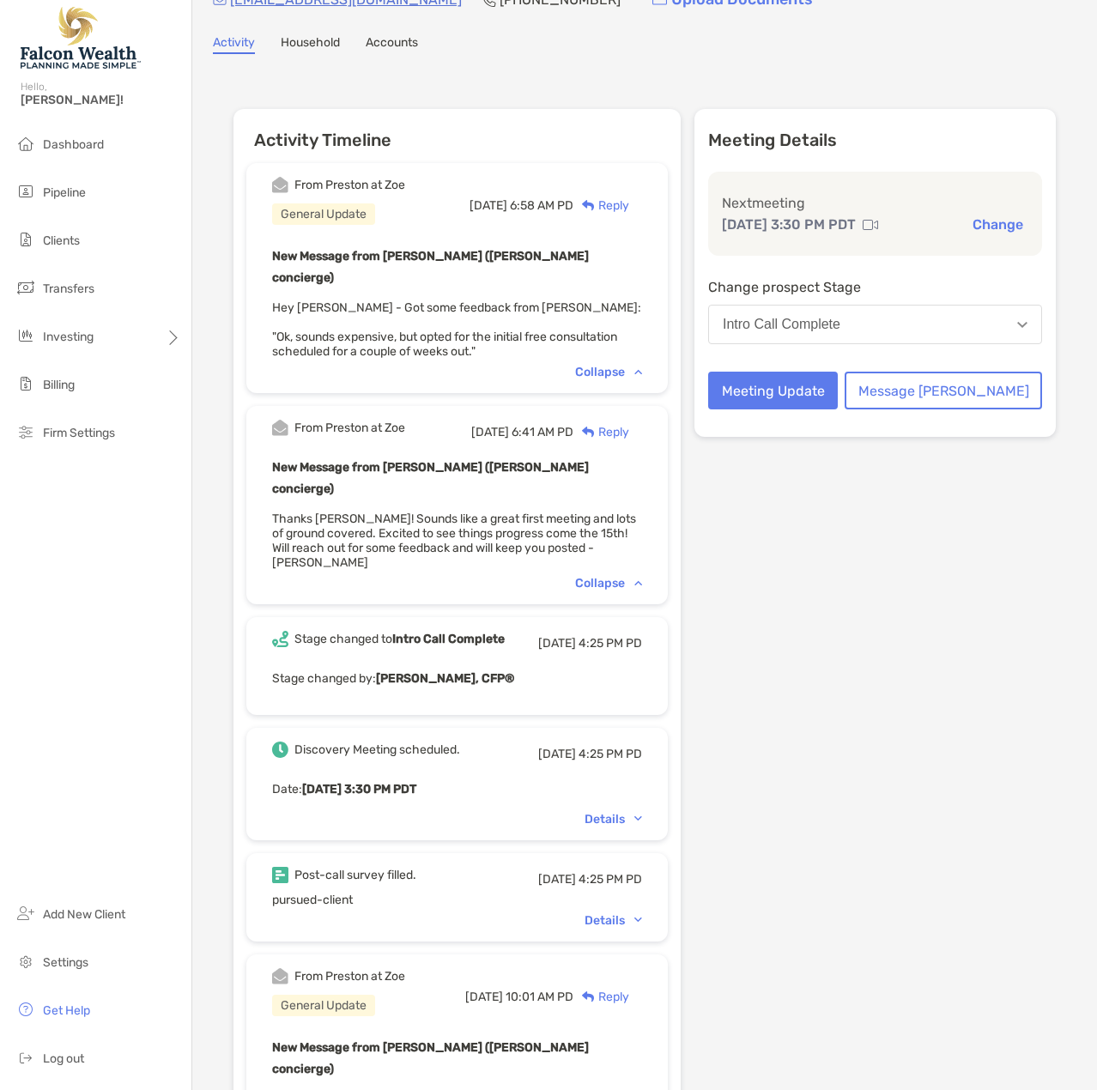
click at [603, 668] on p "Stage changed by: Quinn Carranza, CFP®" at bounding box center [457, 678] width 370 height 21
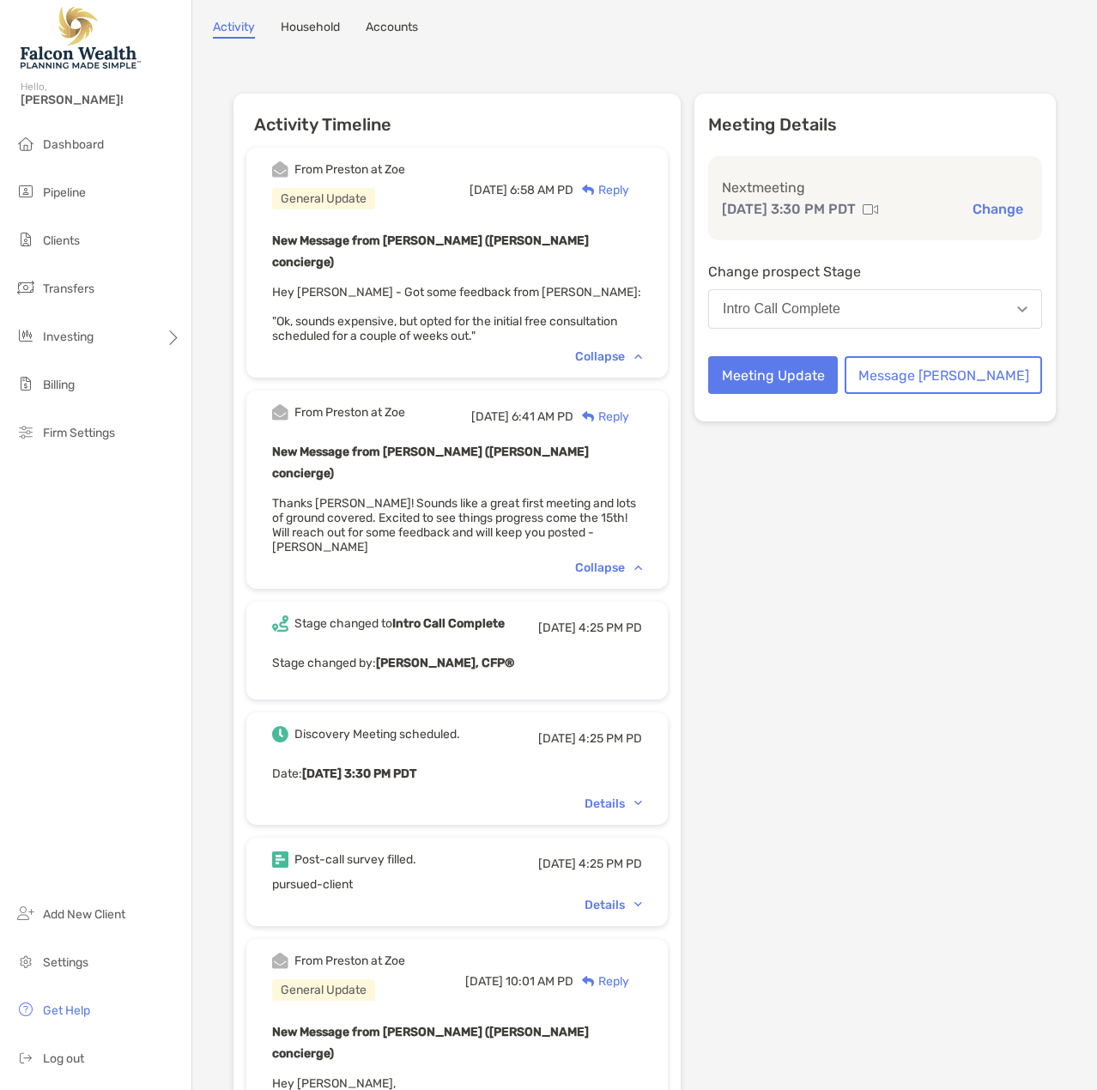
scroll to position [0, 0]
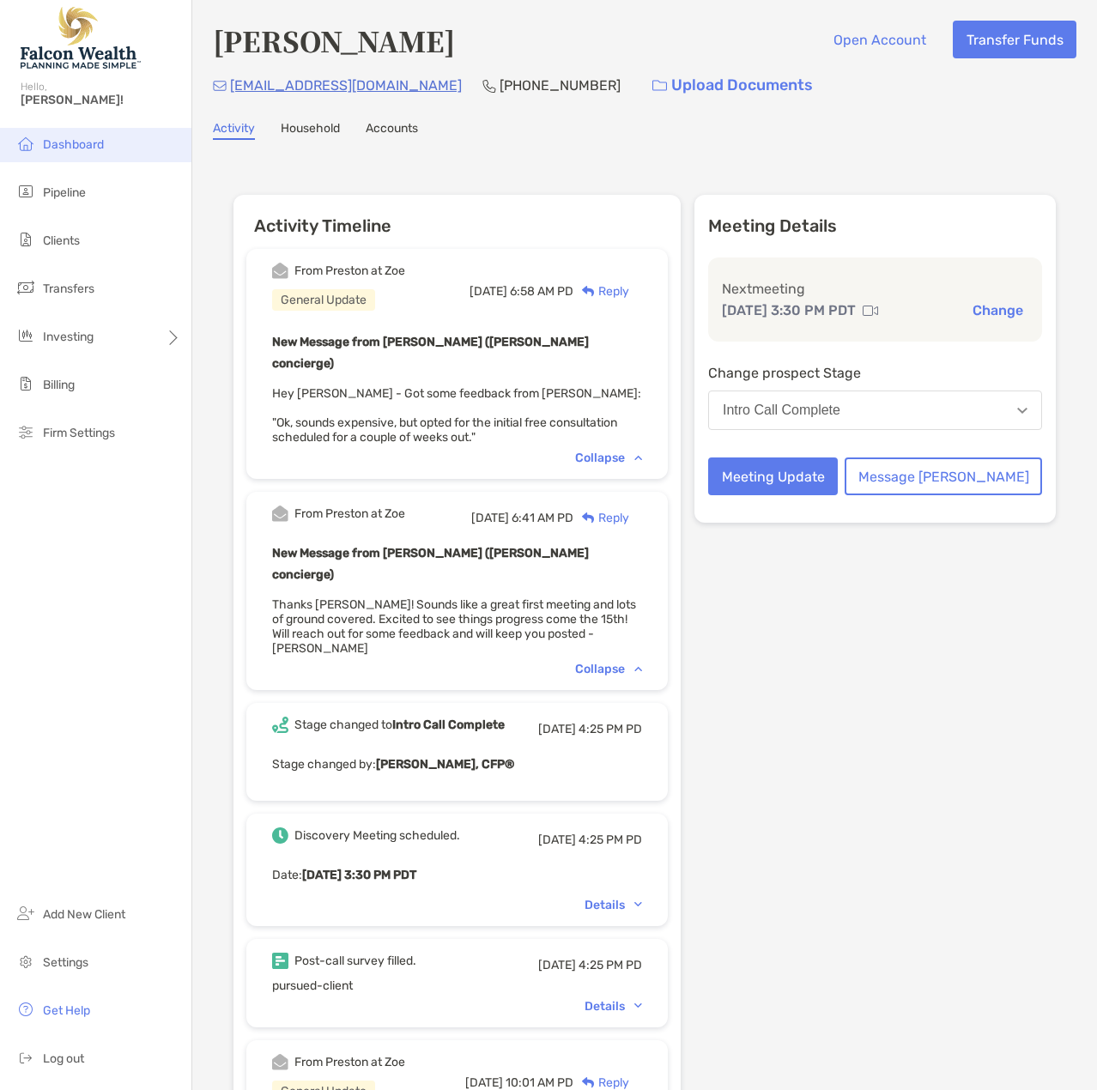
drag, startPoint x: 67, startPoint y: 154, endPoint x: 155, endPoint y: 143, distance: 89.1
click at [67, 155] on li "Dashboard" at bounding box center [95, 145] width 191 height 34
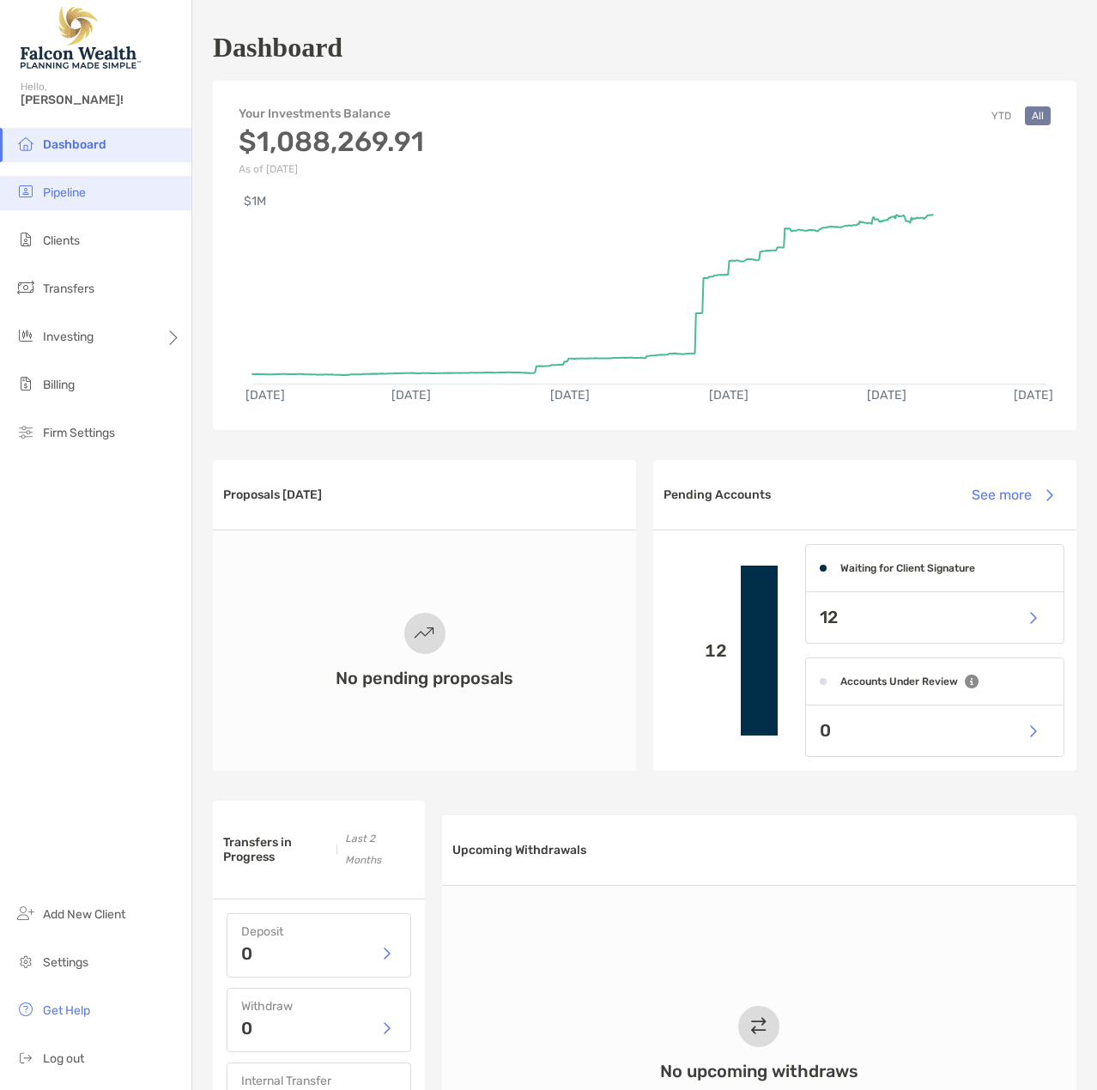
click at [64, 191] on span "Pipeline" at bounding box center [64, 192] width 43 height 15
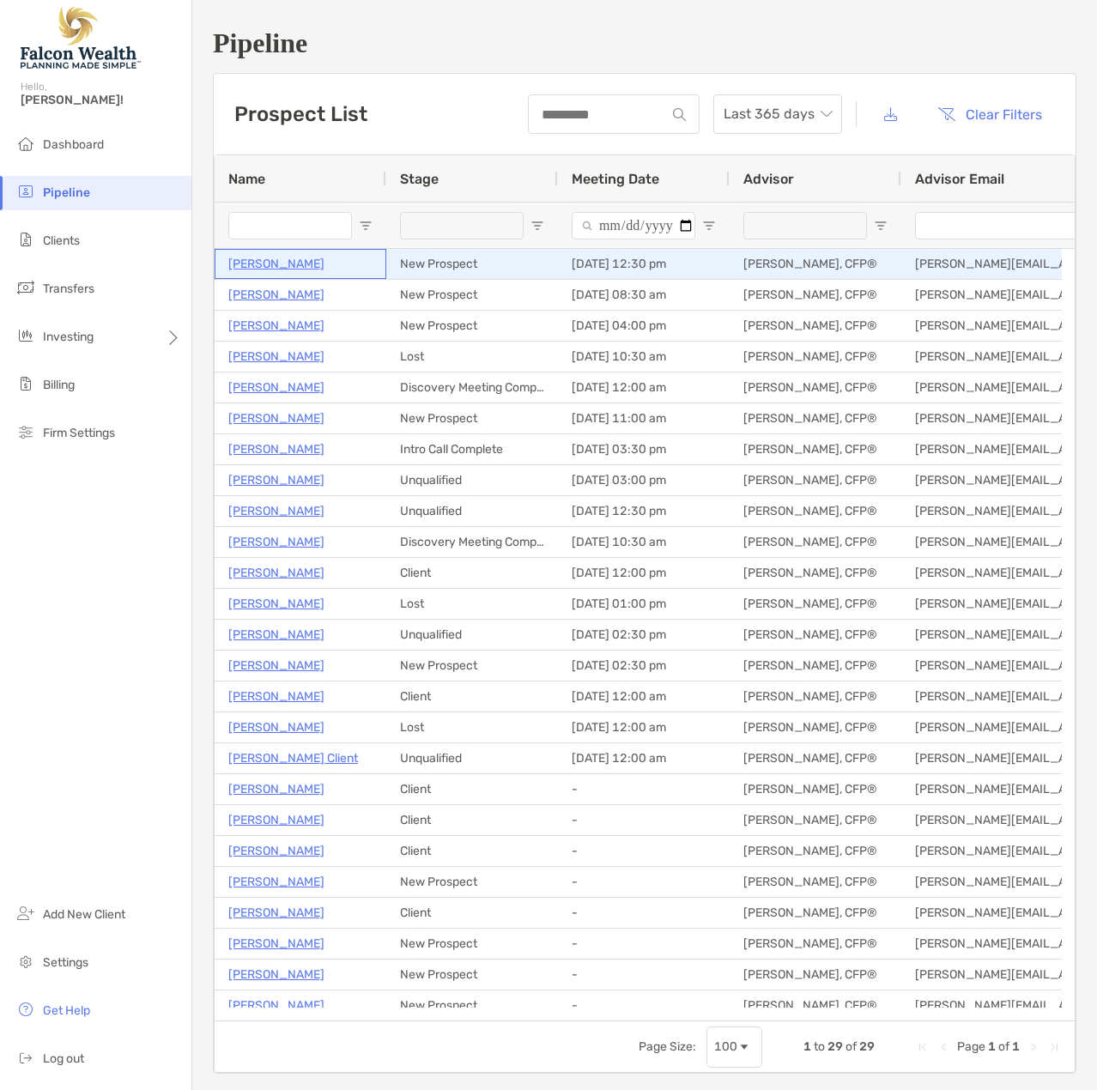
click at [261, 264] on p "[PERSON_NAME]" at bounding box center [276, 263] width 96 height 21
